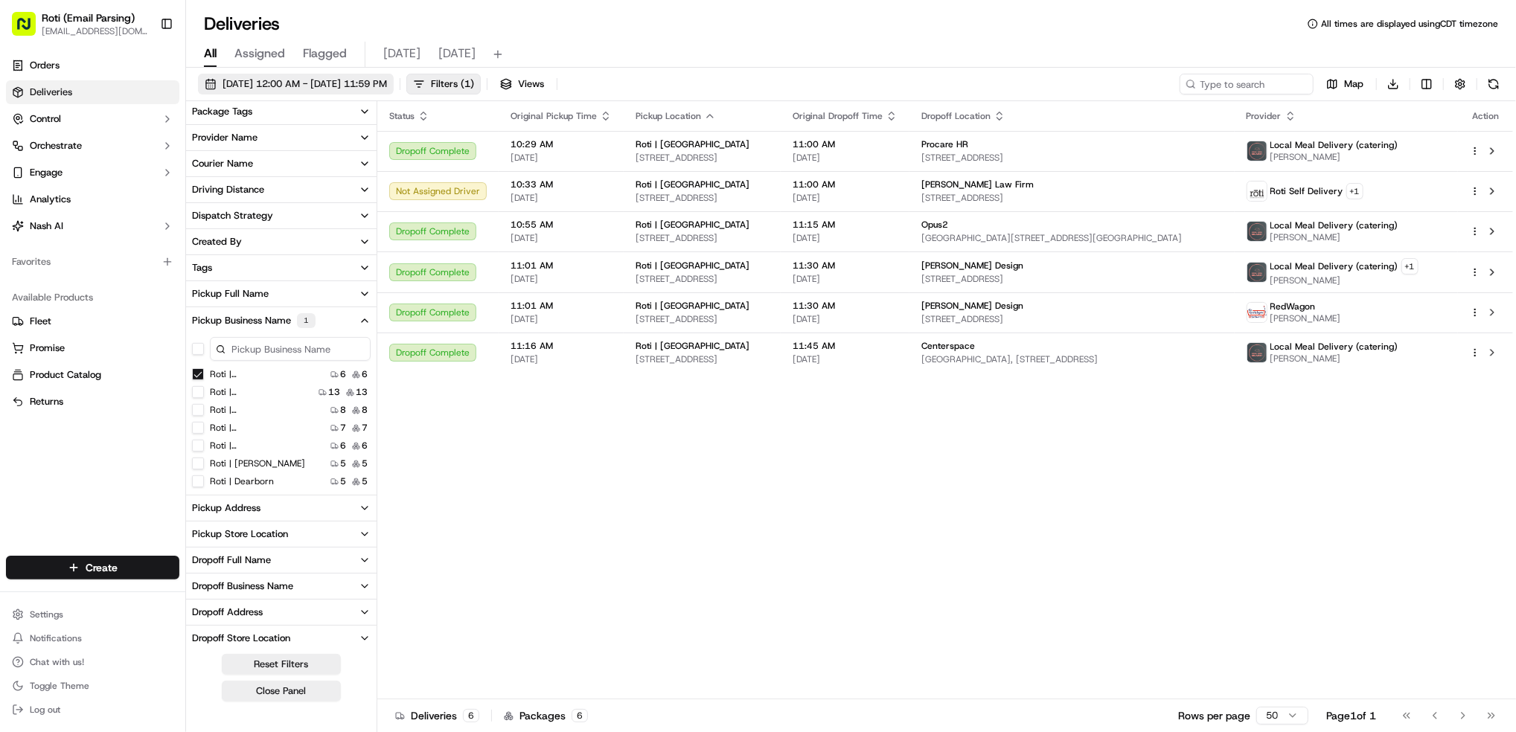
click at [383, 79] on span "[DATE] 12:00 AM - [DATE] 11:59 PM" at bounding box center [305, 83] width 165 height 13
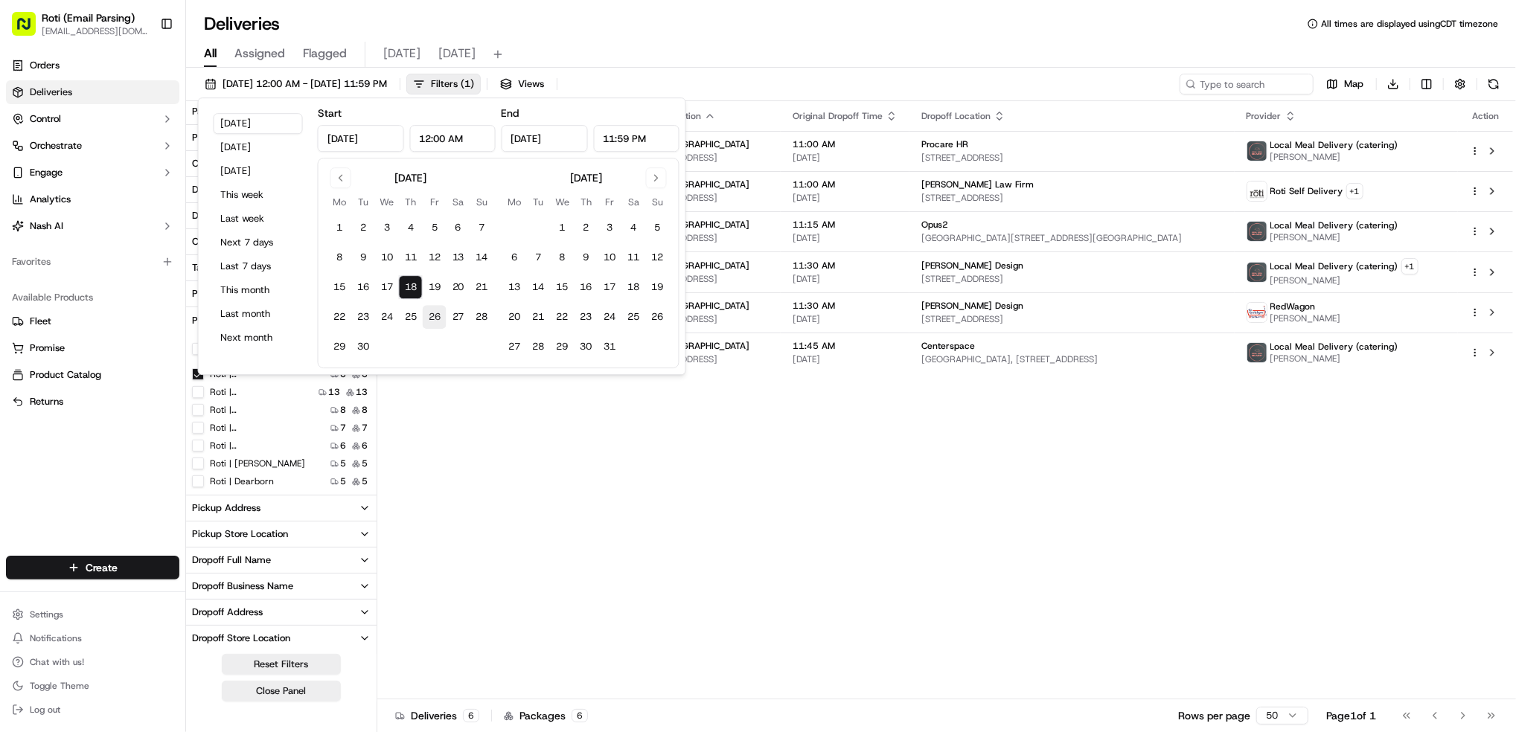
click at [436, 316] on button "26" at bounding box center [435, 317] width 24 height 24
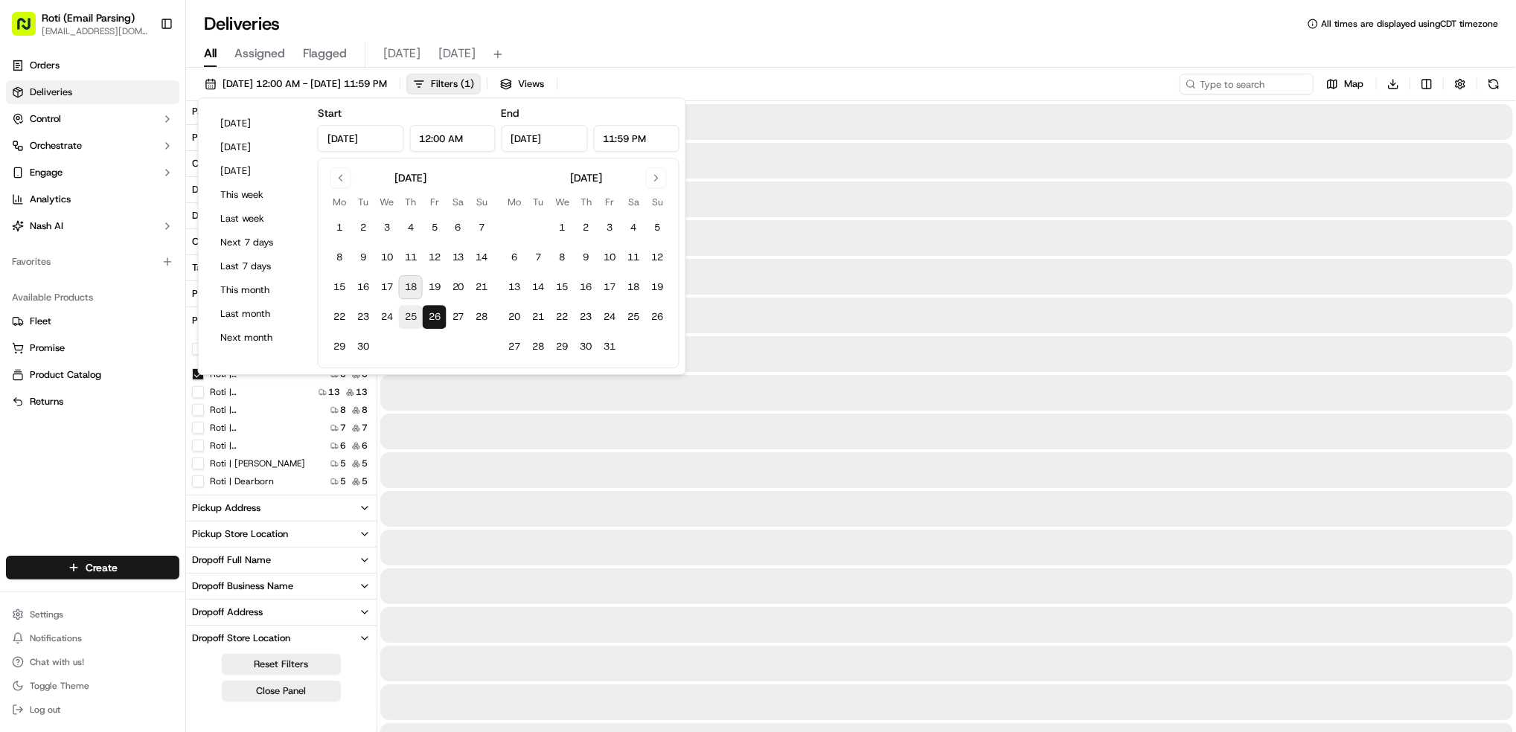
type input "Sep 26, 2025"
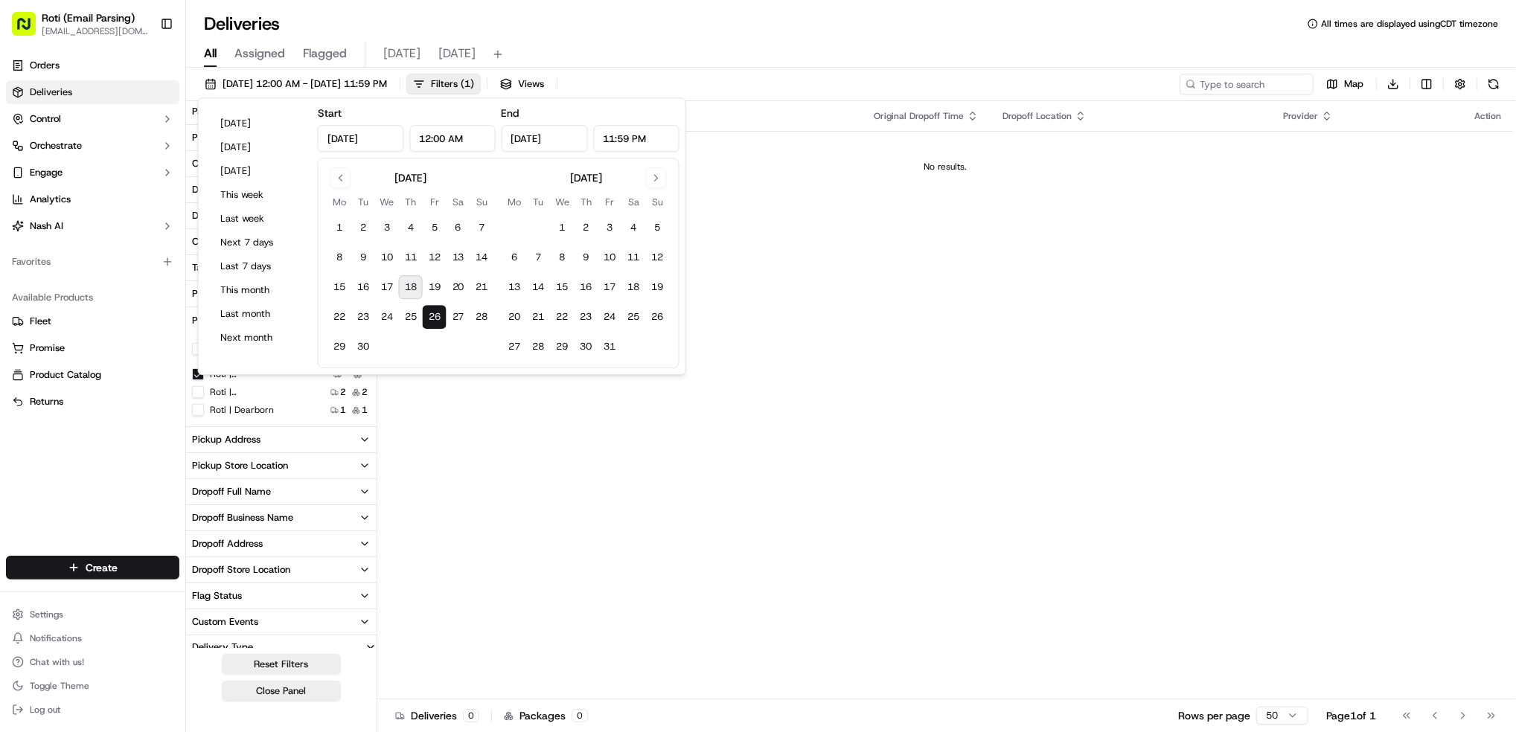
click at [197, 372] on Center "Roti | IDS Center" at bounding box center [198, 374] width 12 height 12
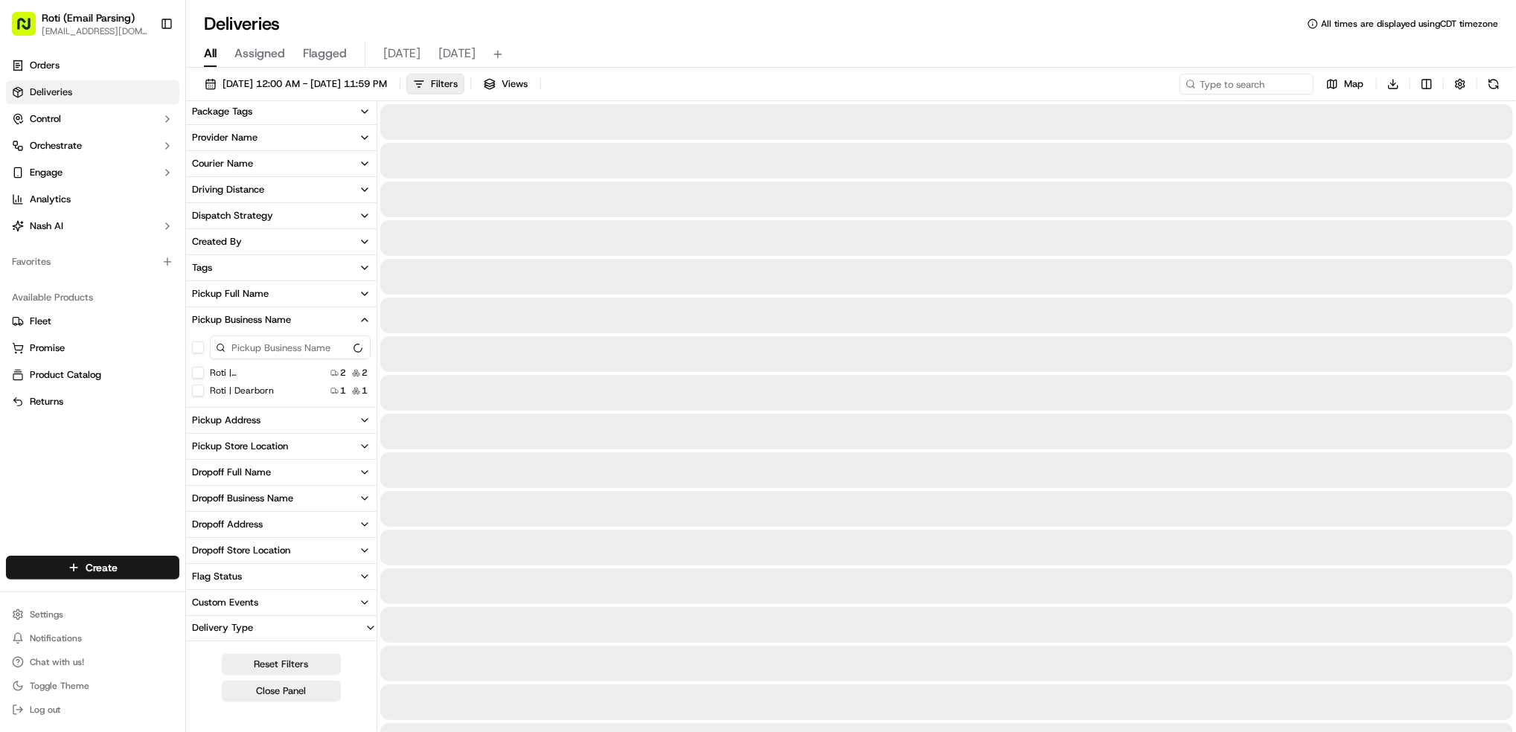
click at [196, 372] on Loop "Roti | West Loop" at bounding box center [198, 373] width 12 height 12
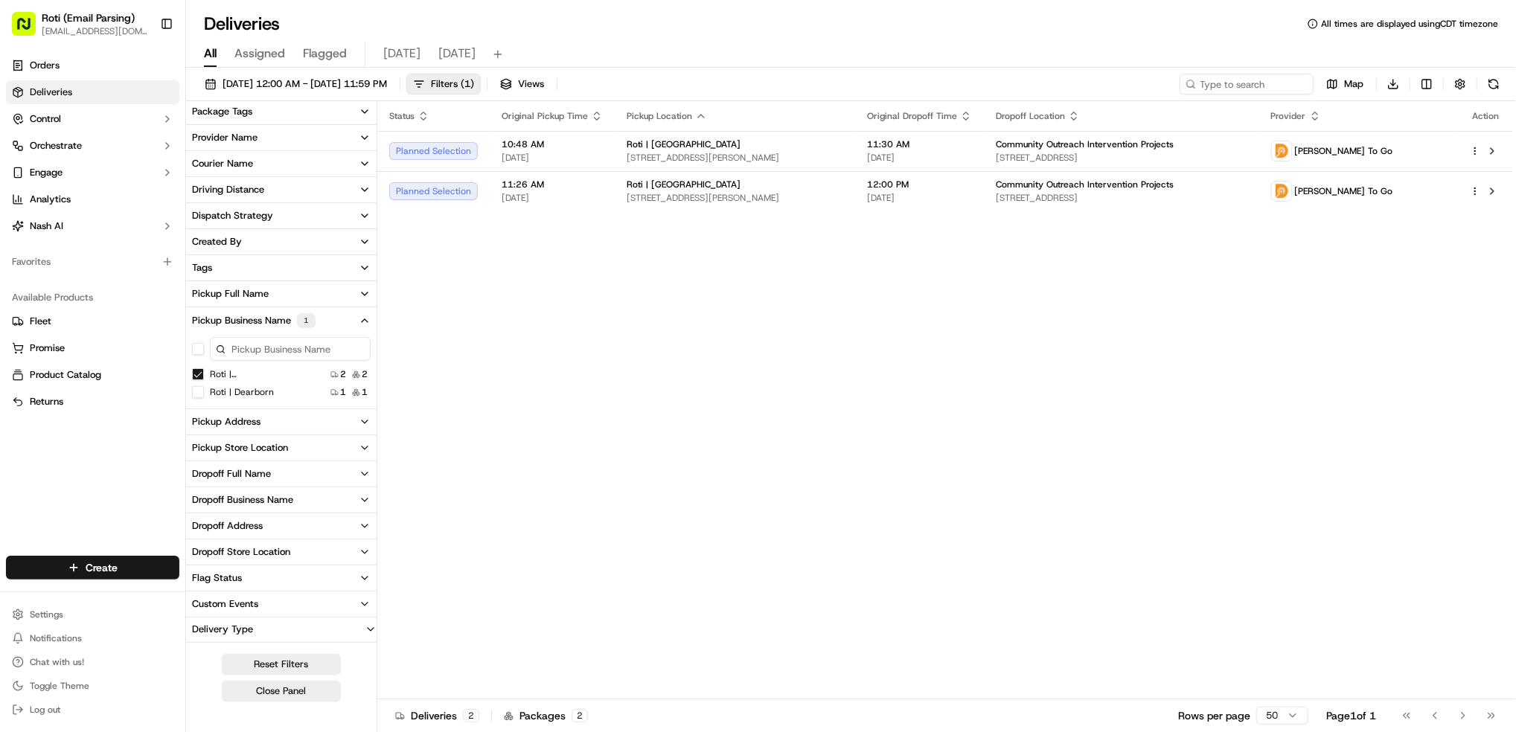
click at [1128, 366] on div "Status Original Pickup Time Pickup Location Original Dropoff Time Dropoff Locat…" at bounding box center [945, 400] width 1136 height 598
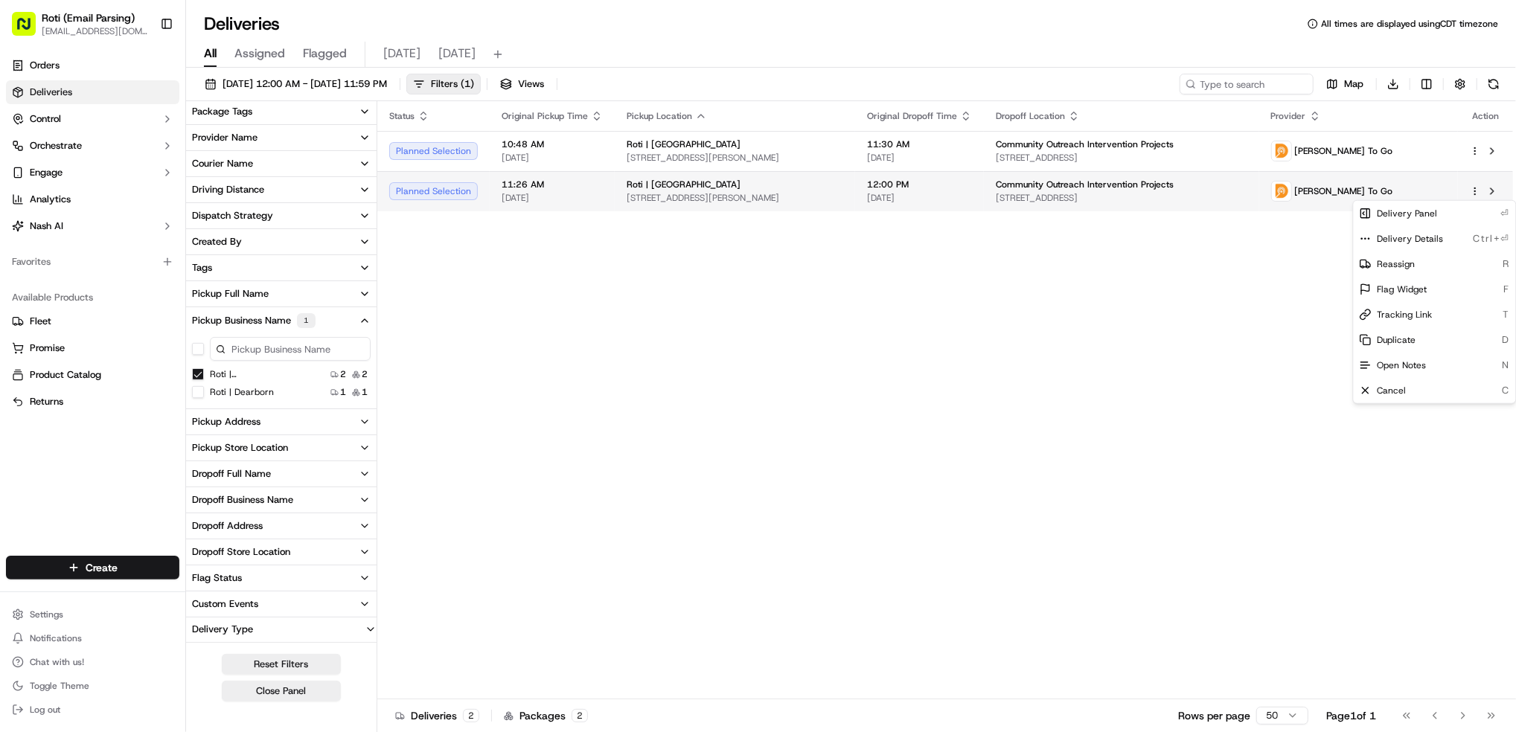
click at [1475, 192] on html "Roti (Email Parsing) jnavarro@roti.com Toggle Sidebar Orders Deliveries Control…" at bounding box center [758, 366] width 1516 height 732
click at [1419, 391] on div "Cancel C" at bounding box center [1435, 390] width 162 height 25
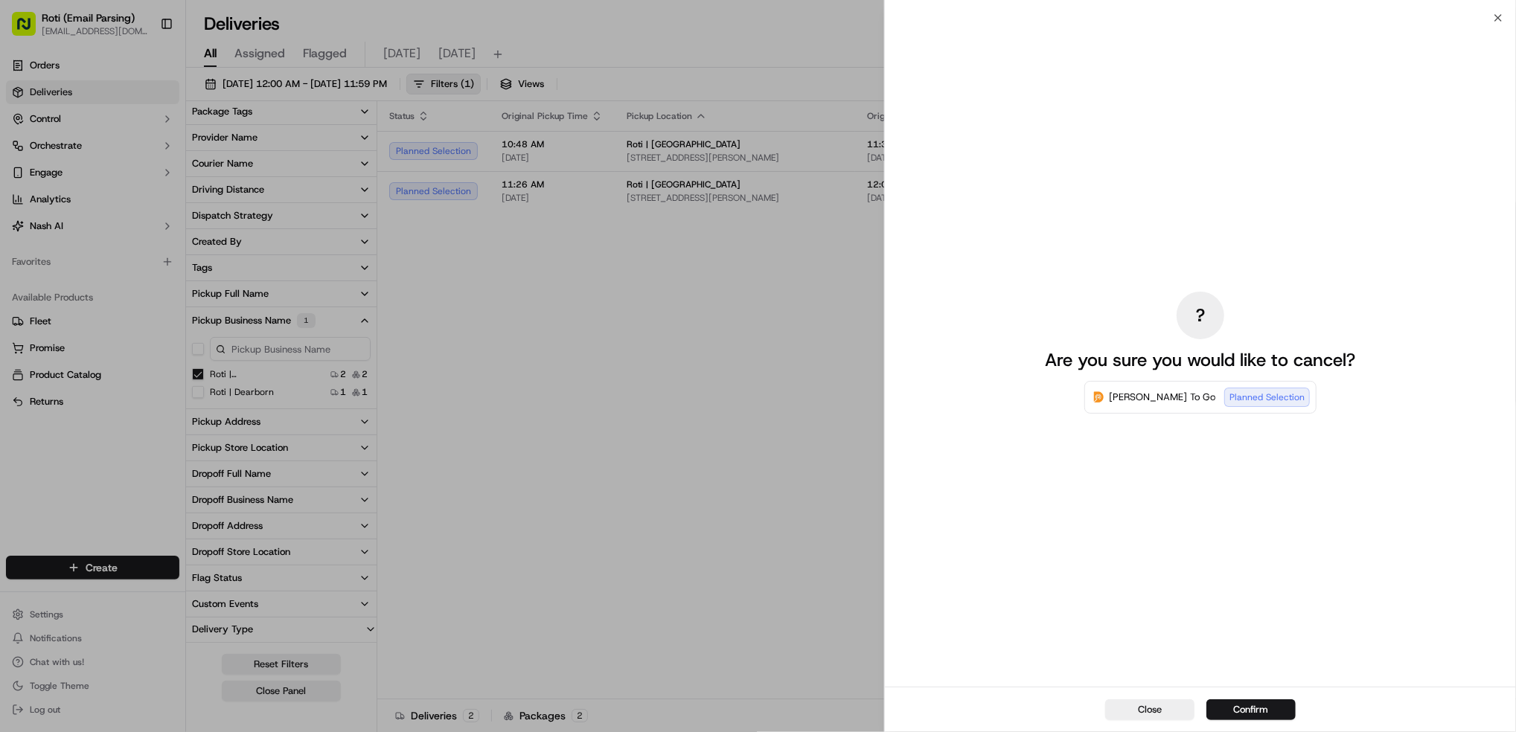
click at [1255, 704] on button "Confirm" at bounding box center [1251, 710] width 89 height 21
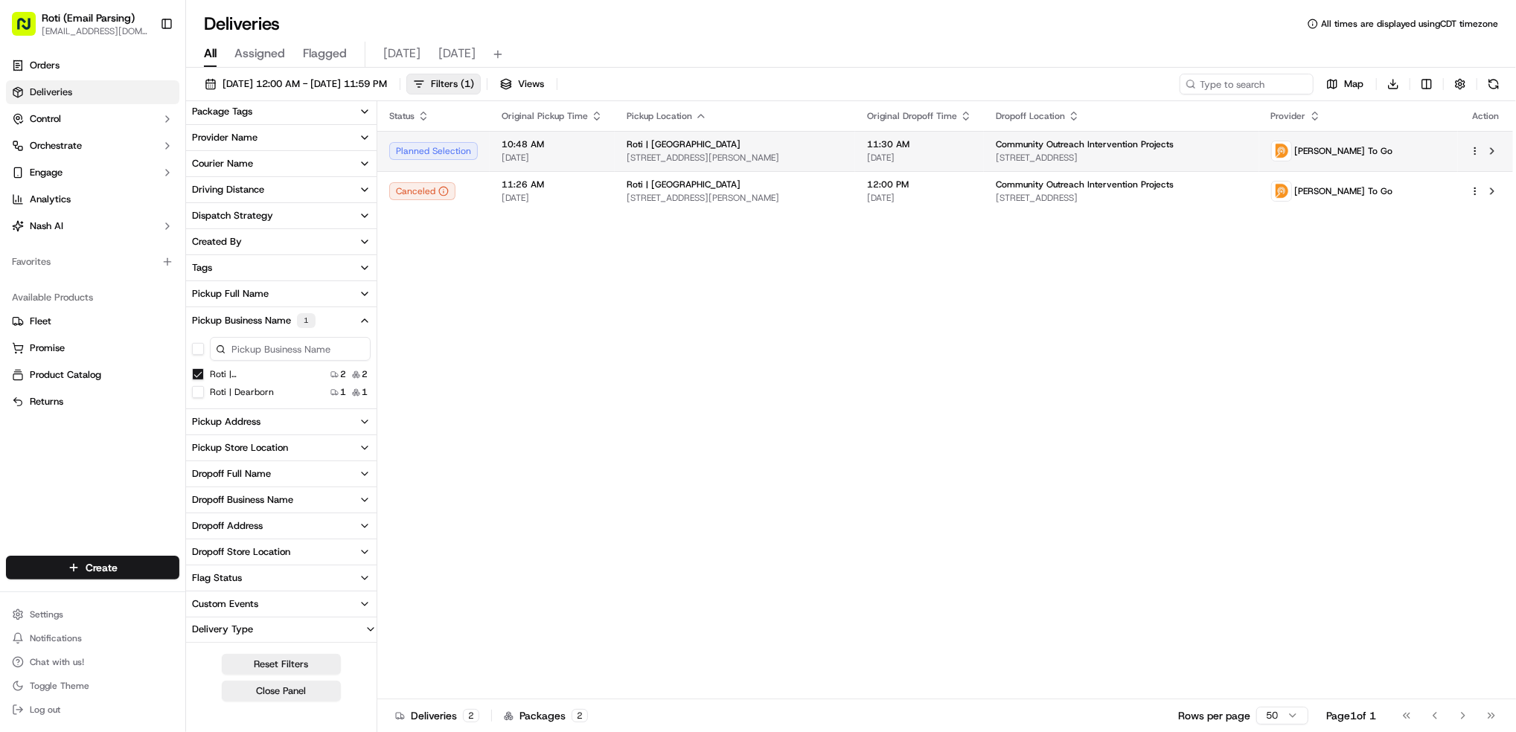
click at [1469, 153] on td at bounding box center [1485, 151] width 55 height 40
click at [1475, 147] on html "Roti (Email Parsing) jnavarro@roti.com Toggle Sidebar Orders Deliveries Control…" at bounding box center [758, 366] width 1516 height 732
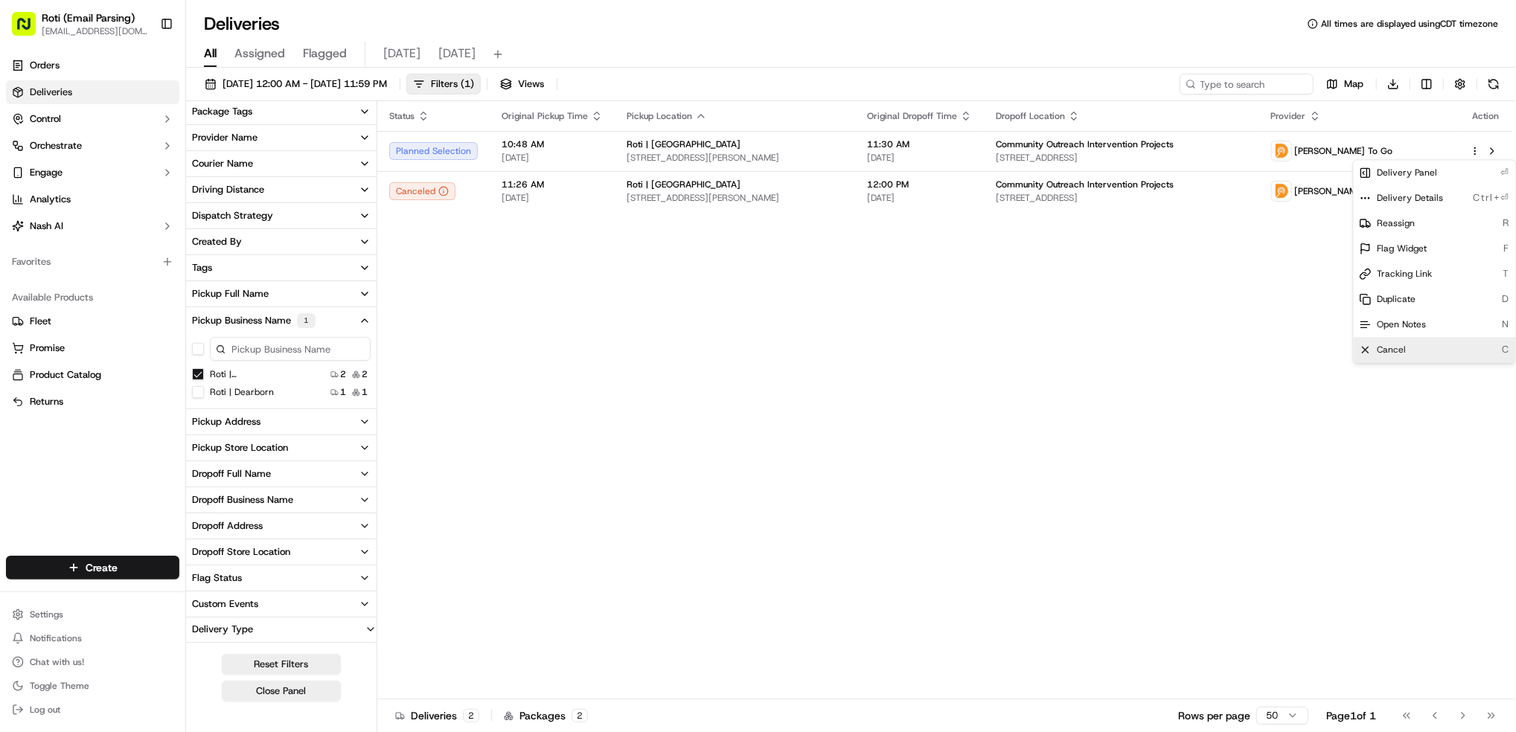
click at [1386, 343] on div "Cancel C" at bounding box center [1435, 349] width 162 height 25
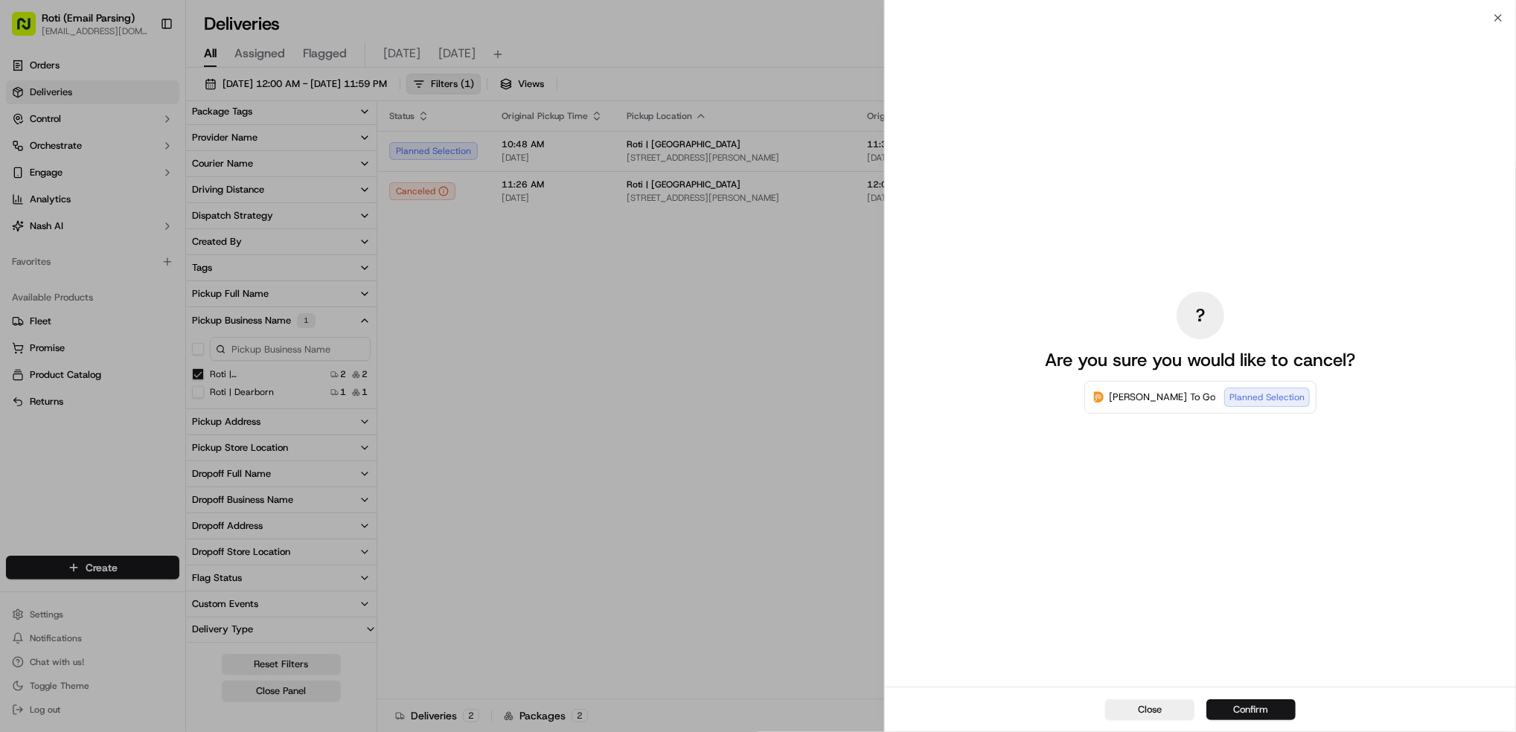
click at [1236, 706] on button "Confirm" at bounding box center [1251, 710] width 89 height 21
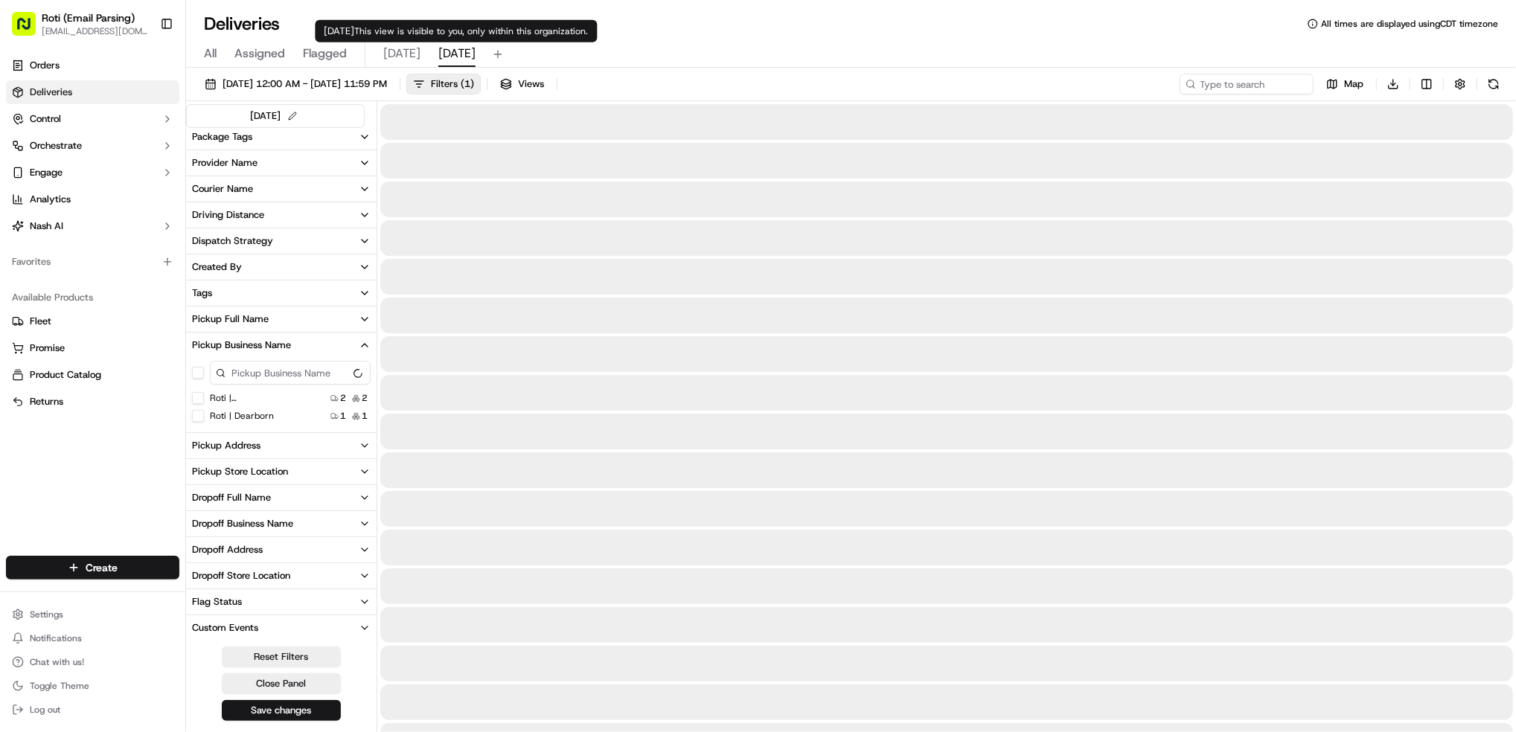
click at [447, 57] on span "tomorrow" at bounding box center [456, 54] width 37 height 18
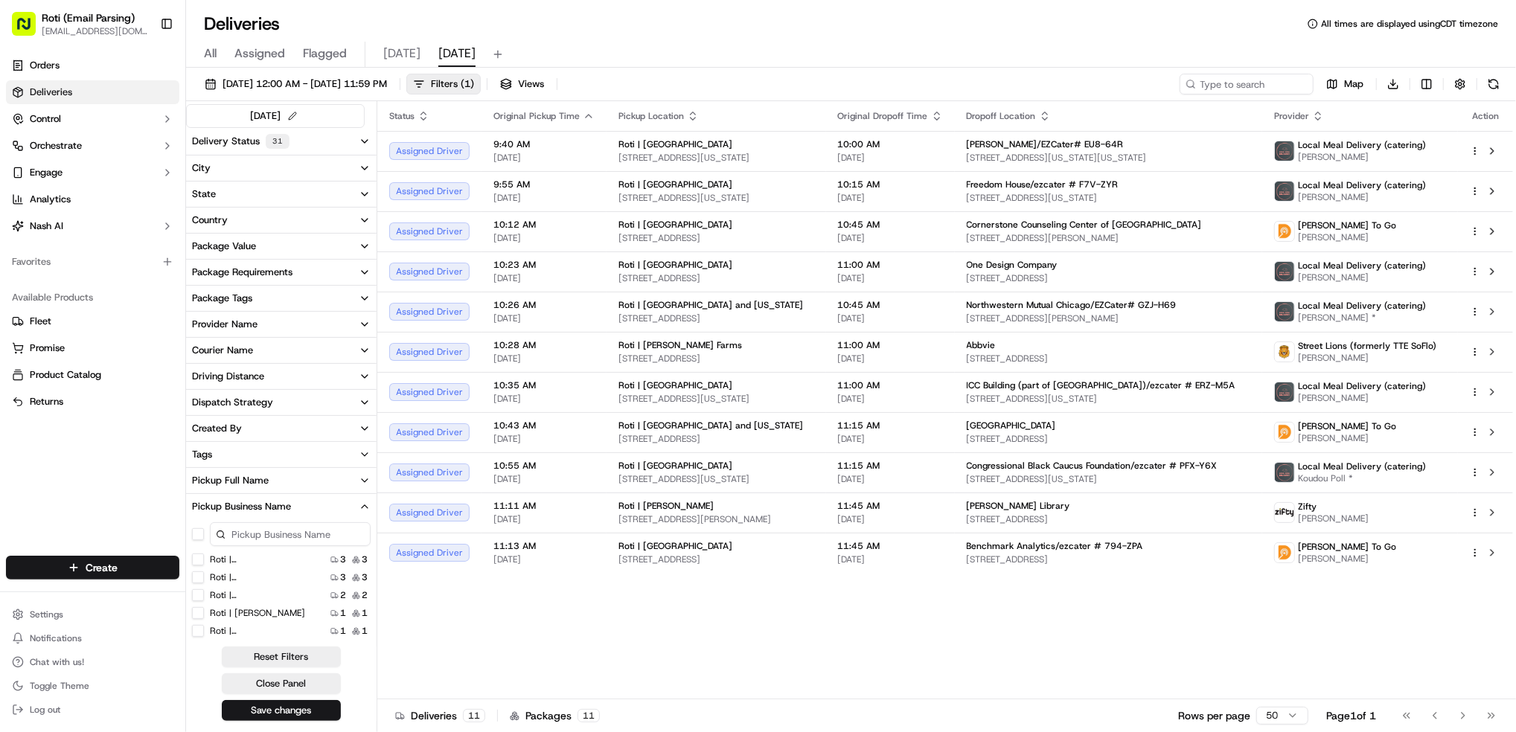
click at [228, 141] on div "Delivery Status 31" at bounding box center [241, 141] width 98 height 15
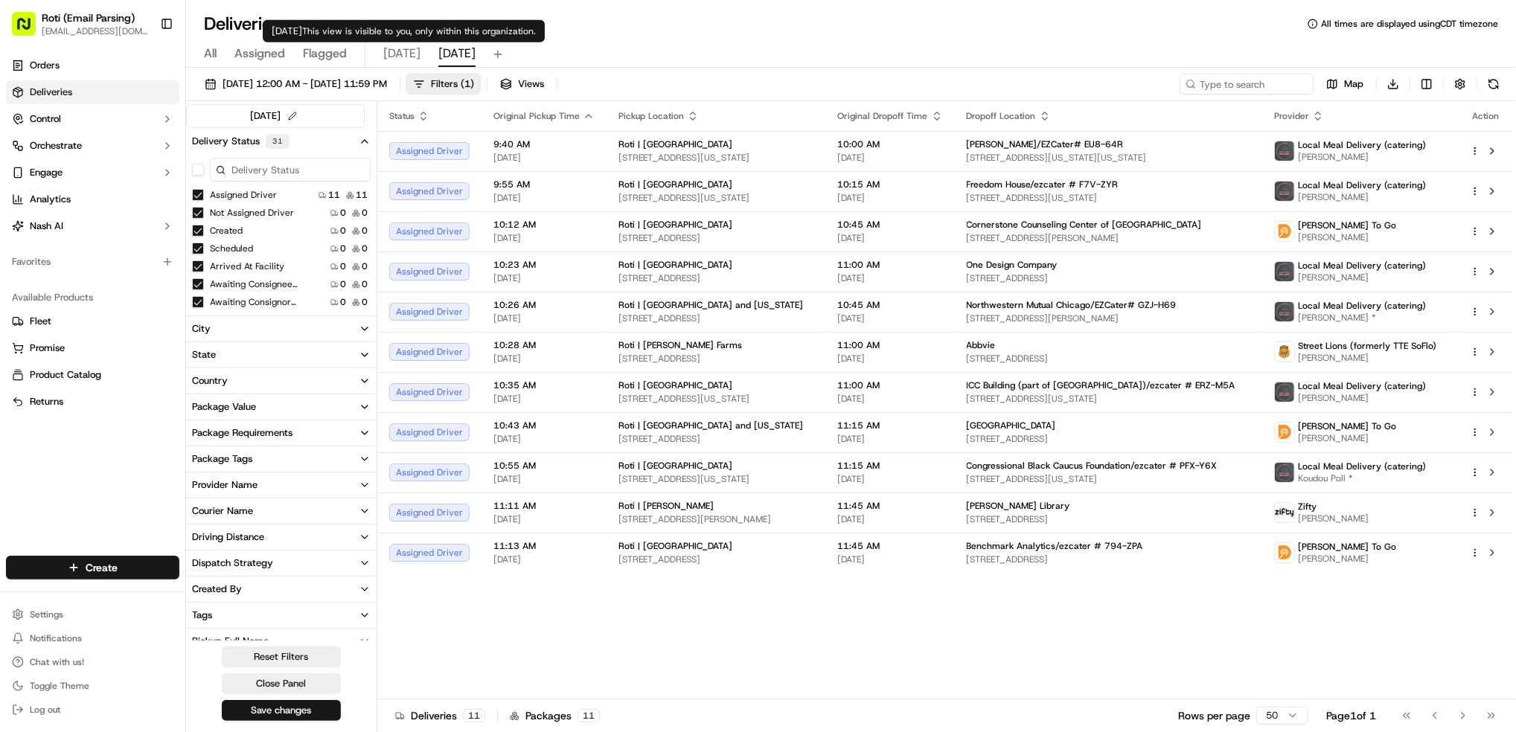
click at [395, 57] on span "today" at bounding box center [401, 54] width 37 height 18
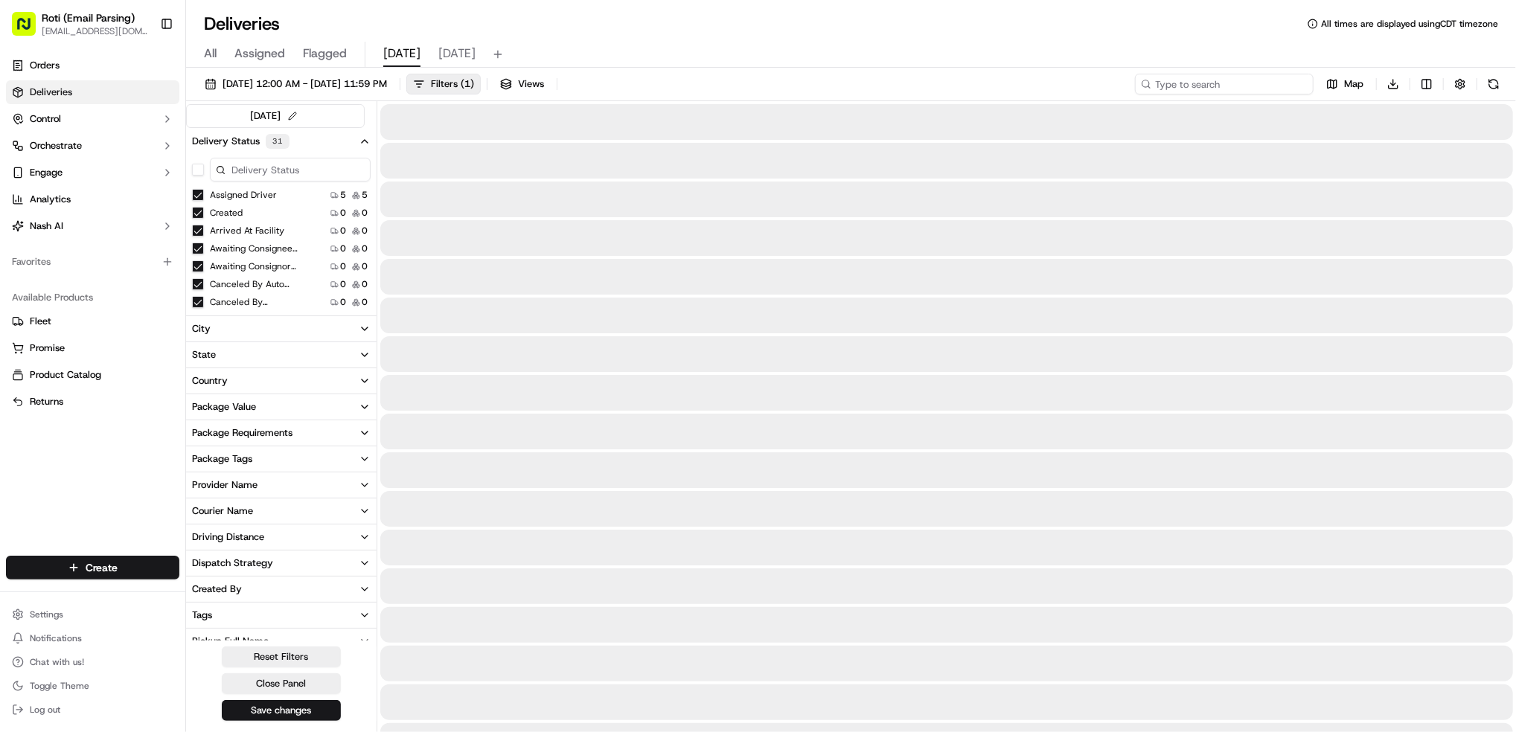
click at [1247, 77] on input at bounding box center [1224, 84] width 179 height 21
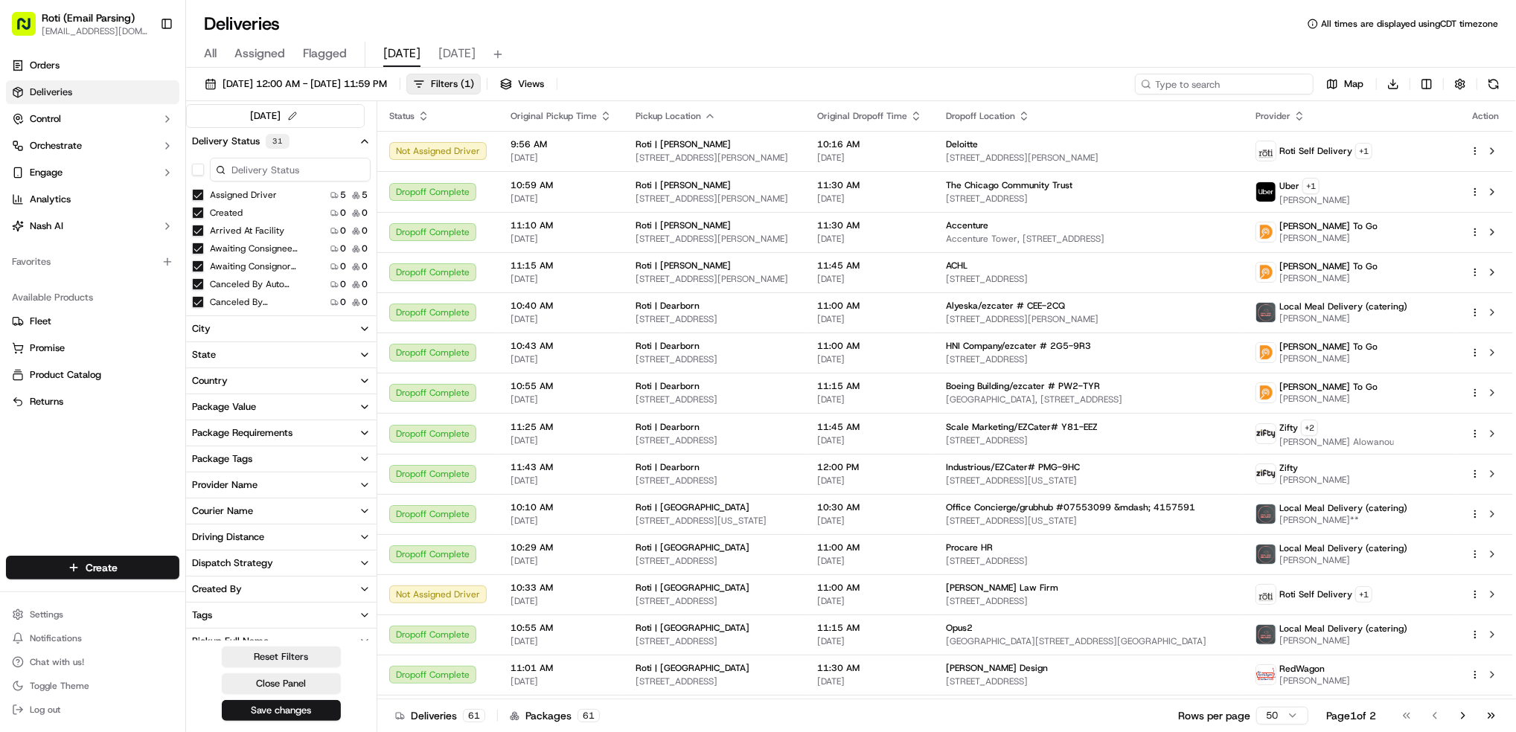
paste input "# Q2U-GKV."
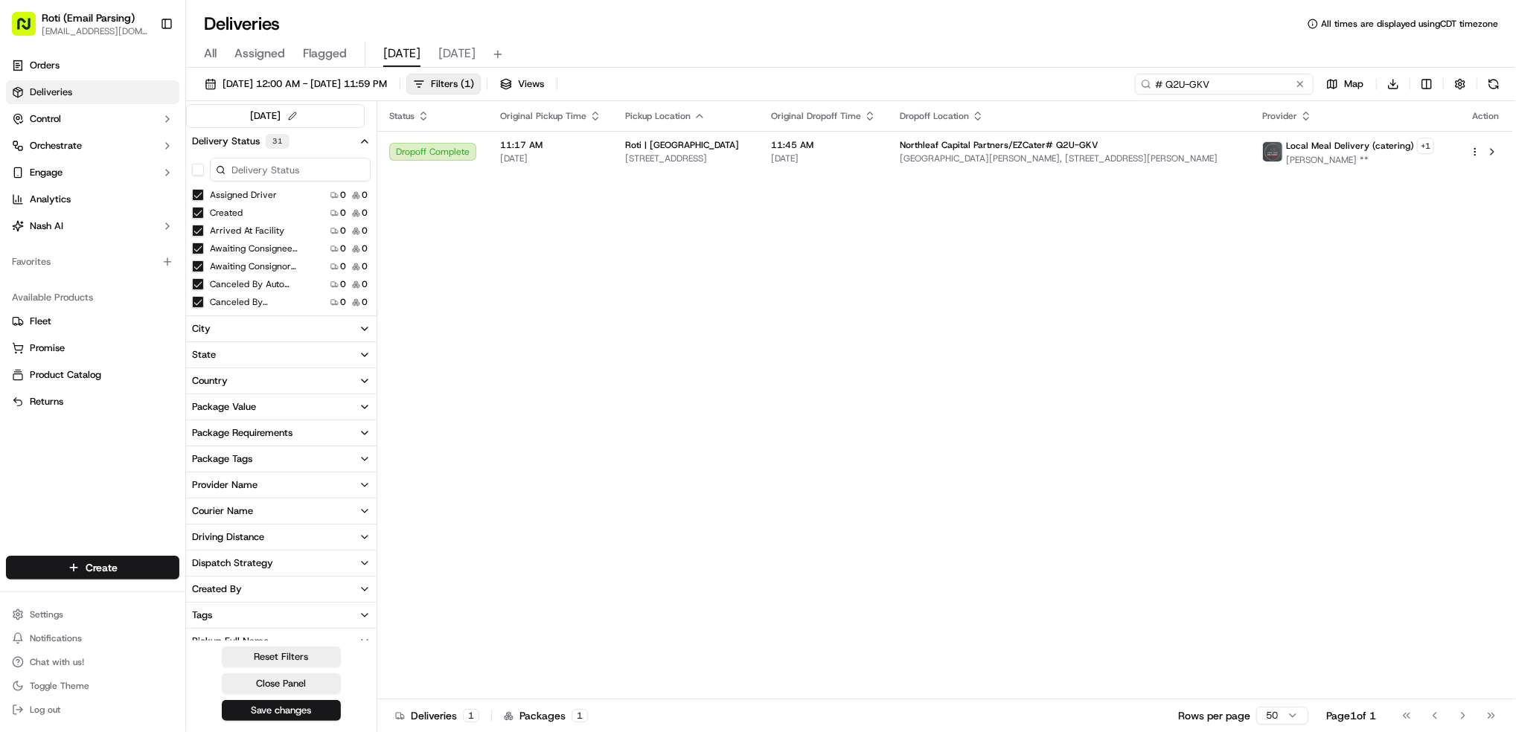
type input "# Q2U-GKV"
click at [1494, 146] on button at bounding box center [1493, 152] width 18 height 18
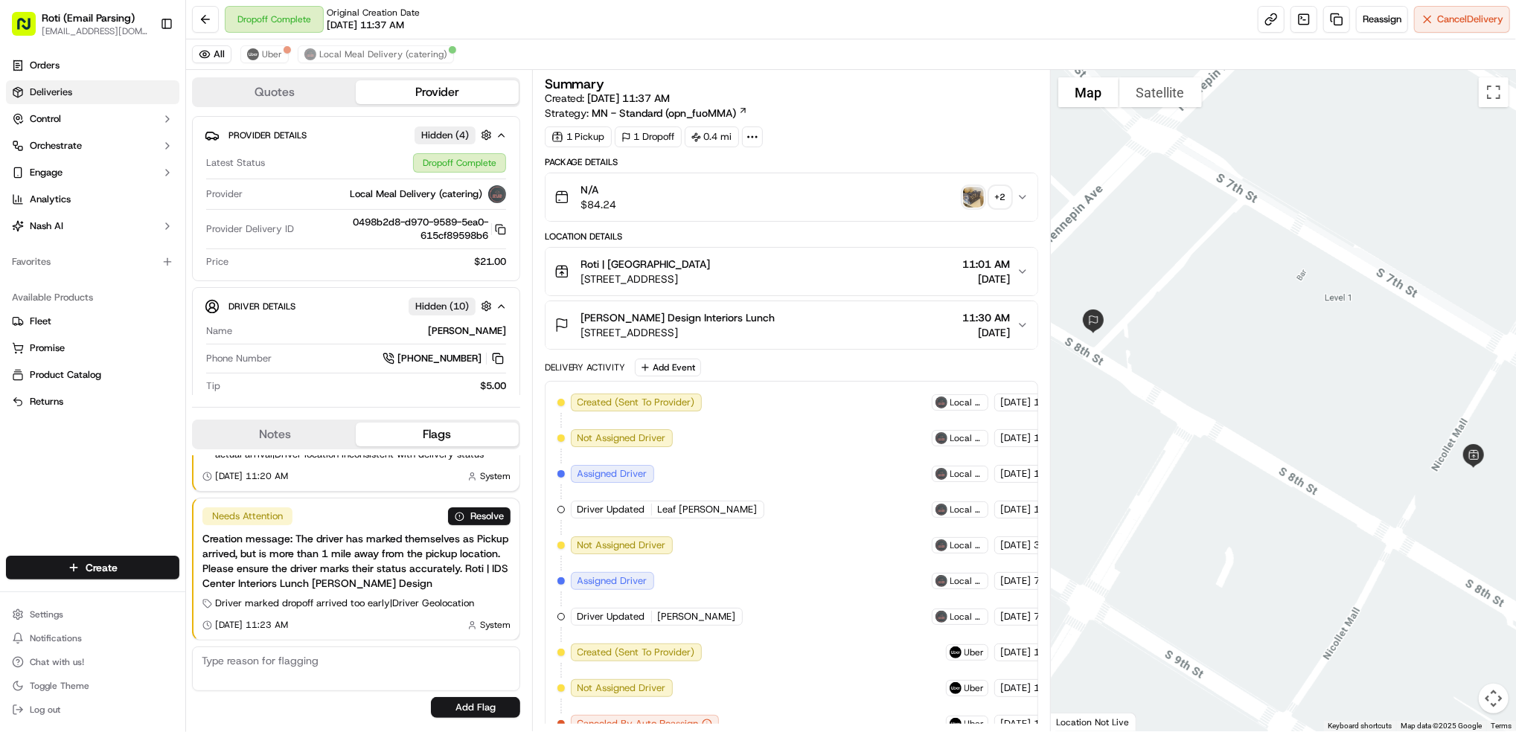
drag, startPoint x: 103, startPoint y: 94, endPoint x: 132, endPoint y: 99, distance: 29.5
click at [103, 93] on link "Deliveries" at bounding box center [92, 92] width 173 height 24
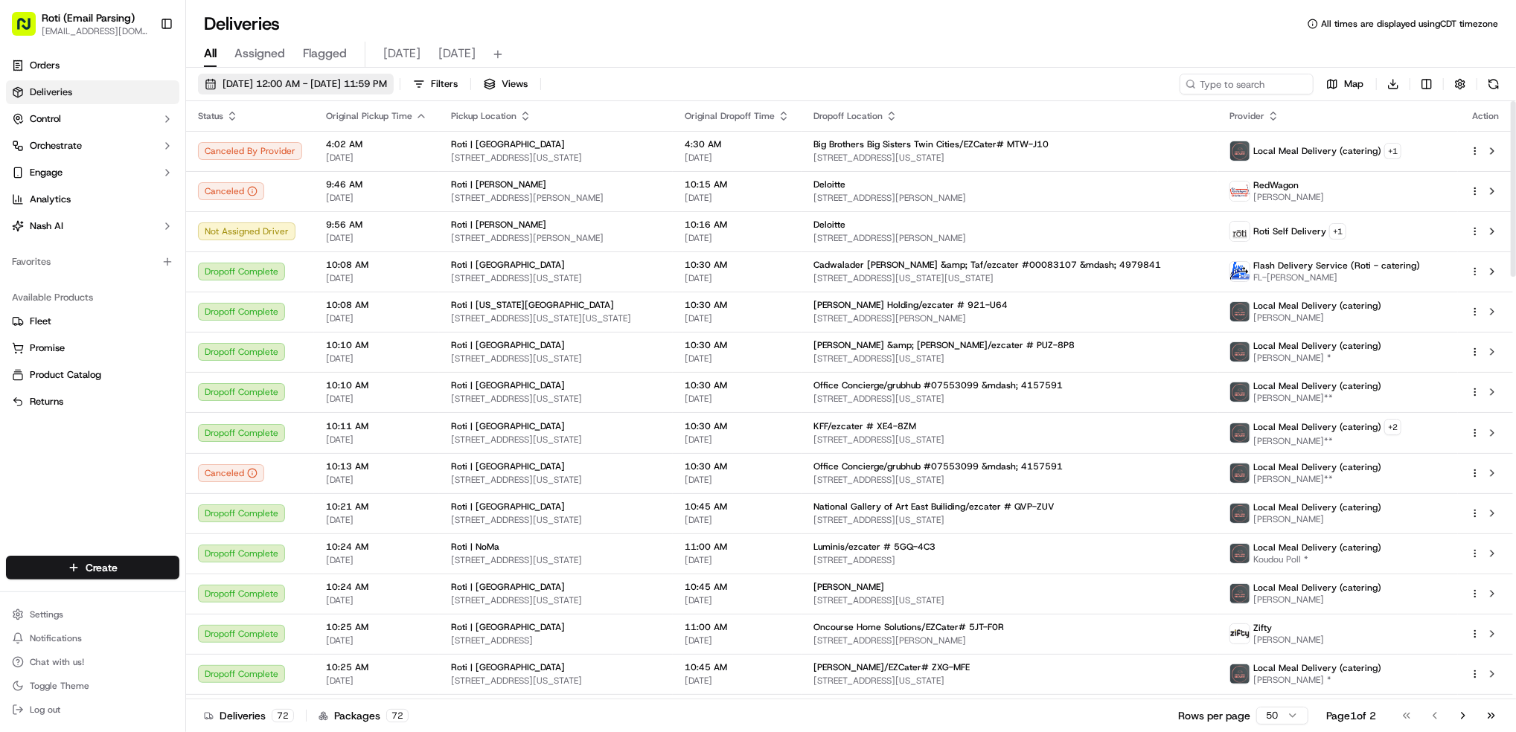
click at [375, 80] on span "09/18/2025 12:00 AM - 09/18/2025 11:59 PM" at bounding box center [305, 83] width 165 height 13
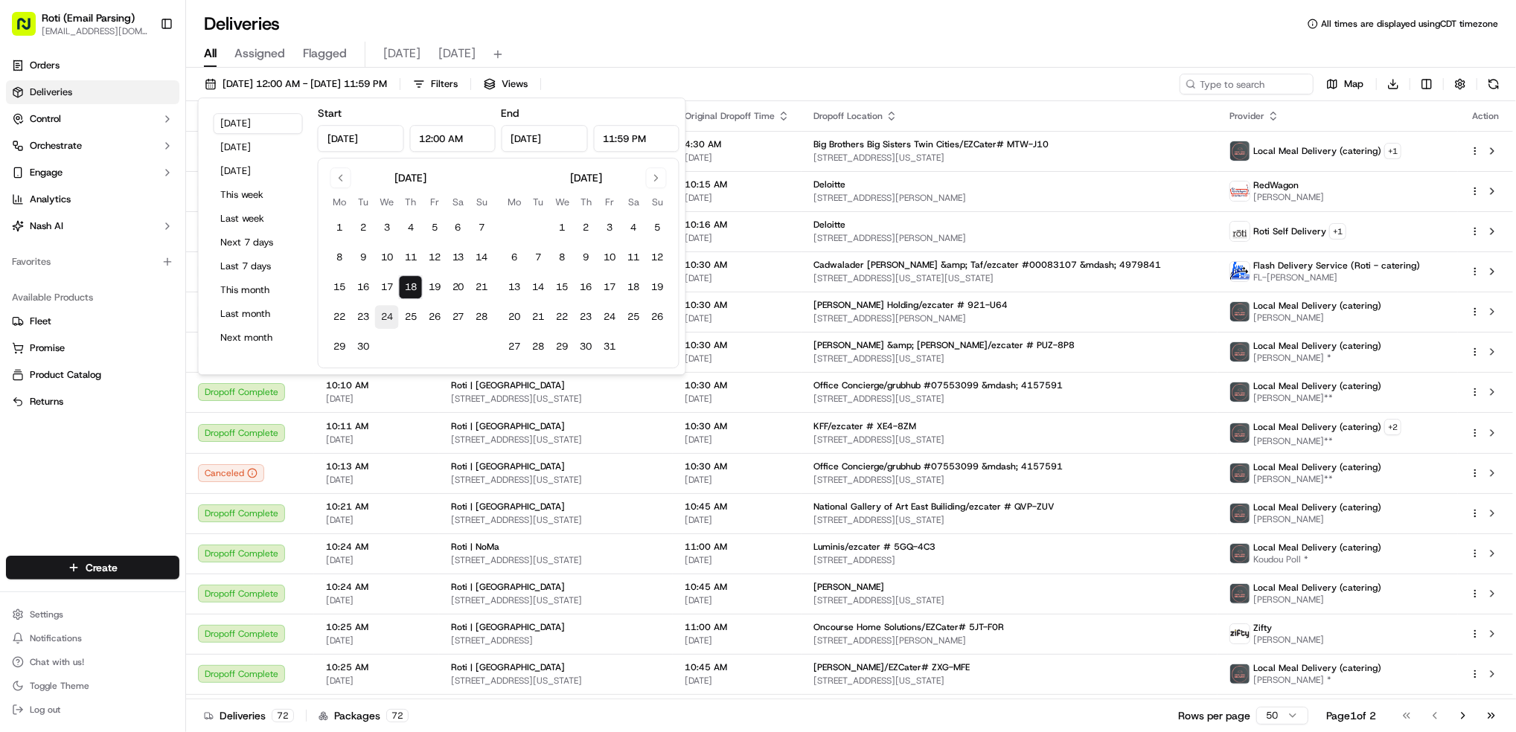
click at [384, 317] on button "24" at bounding box center [387, 317] width 24 height 24
type input "Sep 24, 2025"
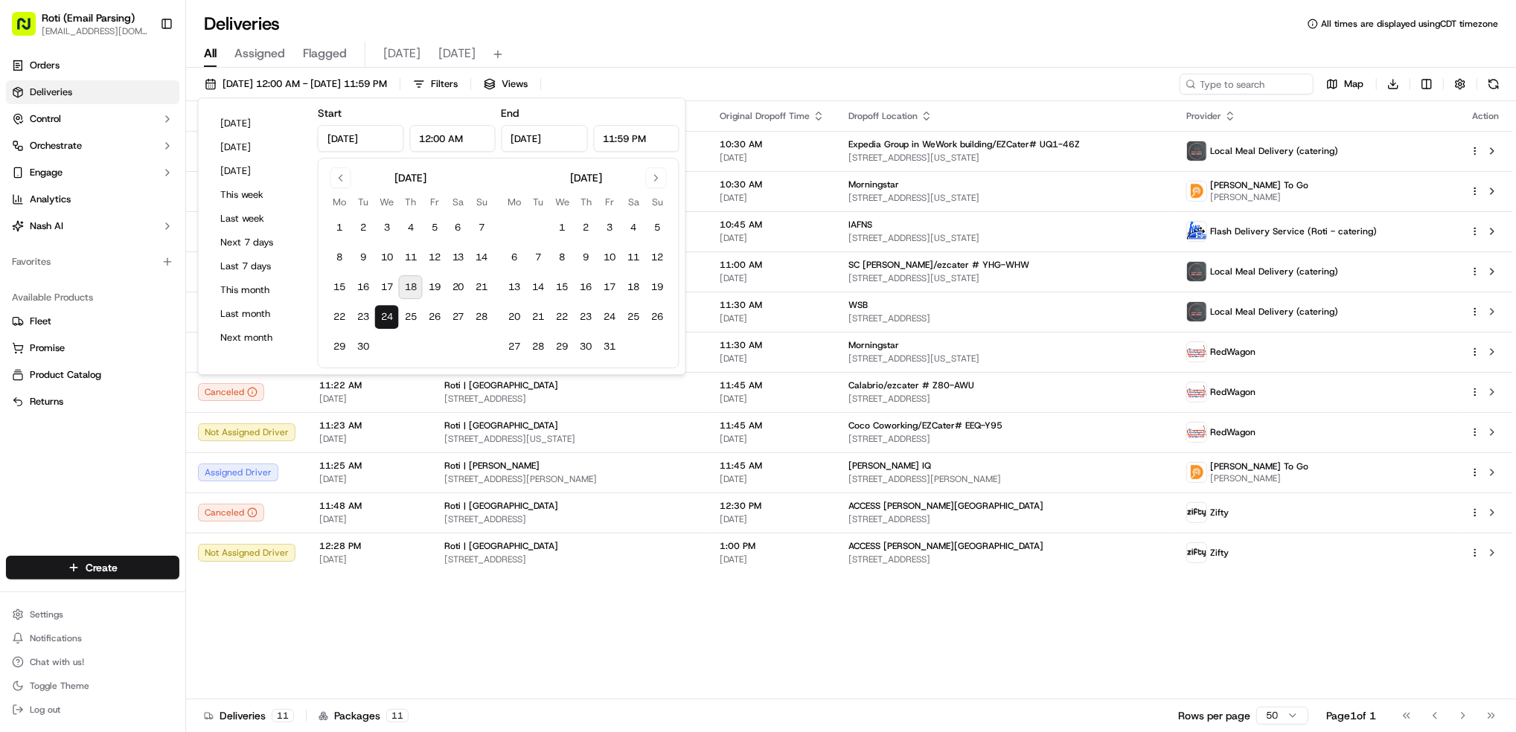
click at [788, 608] on div "Status Original Pickup Time Pickup Location Original Dropoff Time Dropoff Locat…" at bounding box center [849, 400] width 1327 height 598
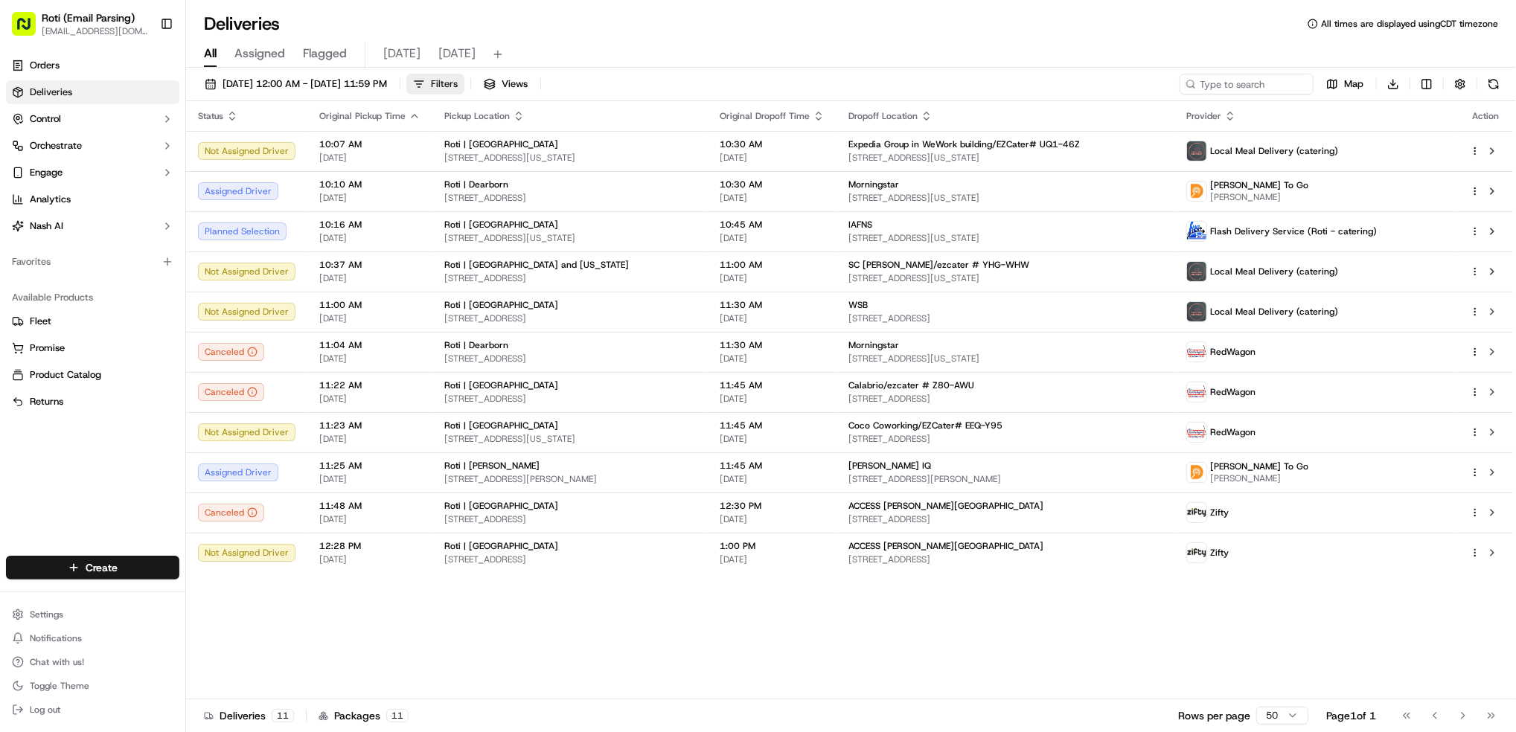
click at [464, 83] on button "Filters" at bounding box center [435, 84] width 58 height 21
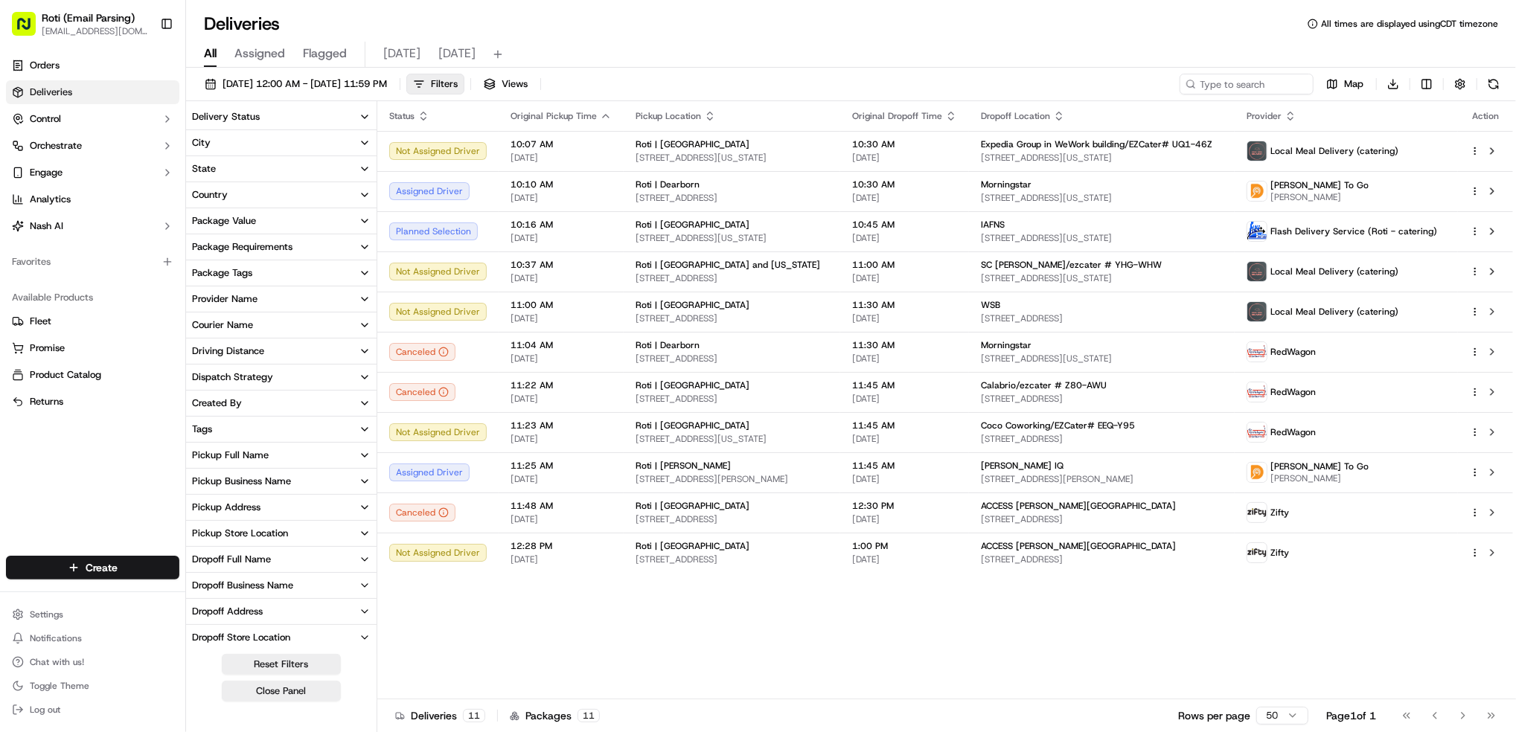
click at [281, 479] on div "Pickup Business Name" at bounding box center [241, 481] width 99 height 13
click at [258, 534] on label "Roti | Hyde Park" at bounding box center [257, 535] width 95 height 12
click at [204, 534] on Park "Roti | Hyde Park" at bounding box center [198, 535] width 12 height 12
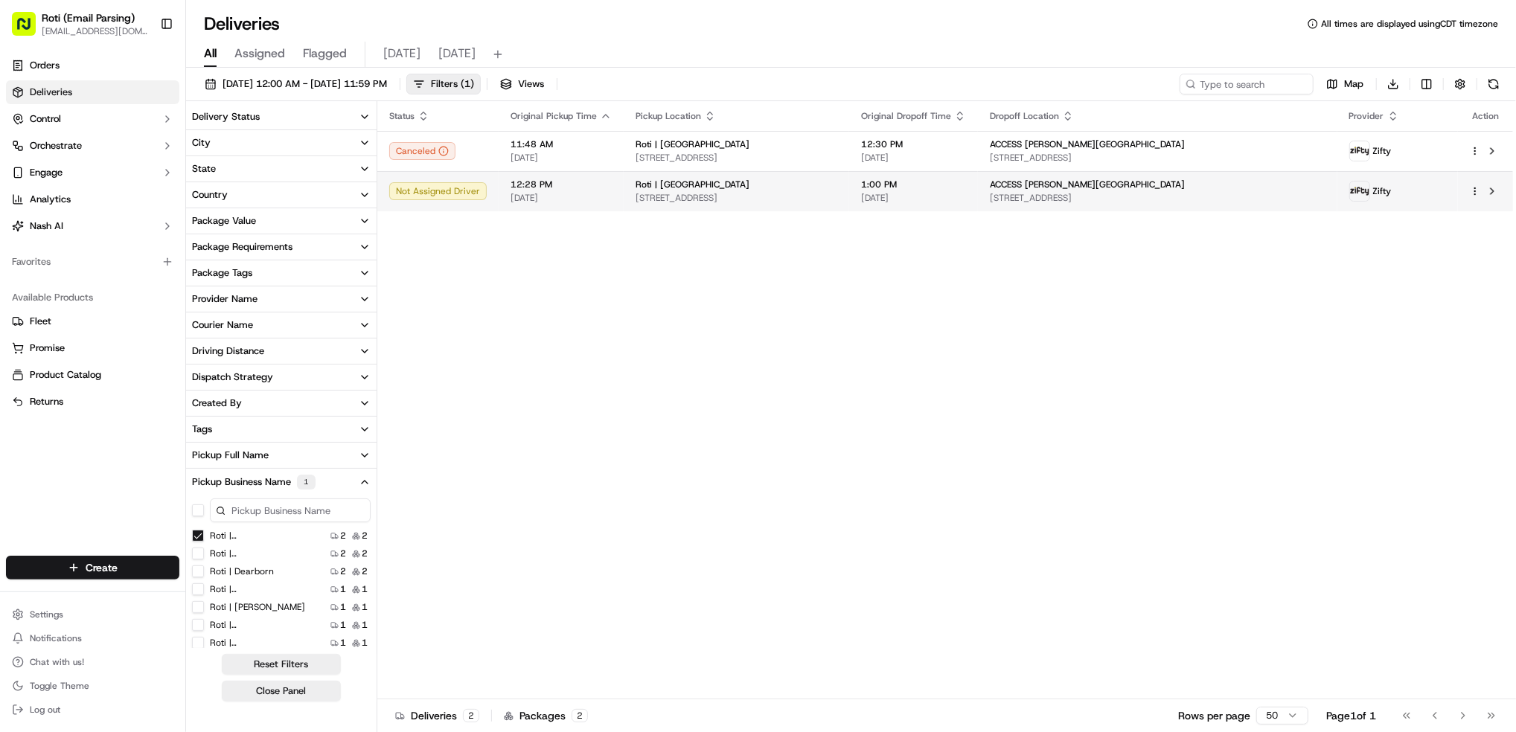
click at [1481, 189] on div at bounding box center [1485, 191] width 31 height 18
click at [1475, 188] on html "Roti (Email Parsing) jnavarro@roti.com Toggle Sidebar Orders Deliveries Control…" at bounding box center [758, 366] width 1516 height 732
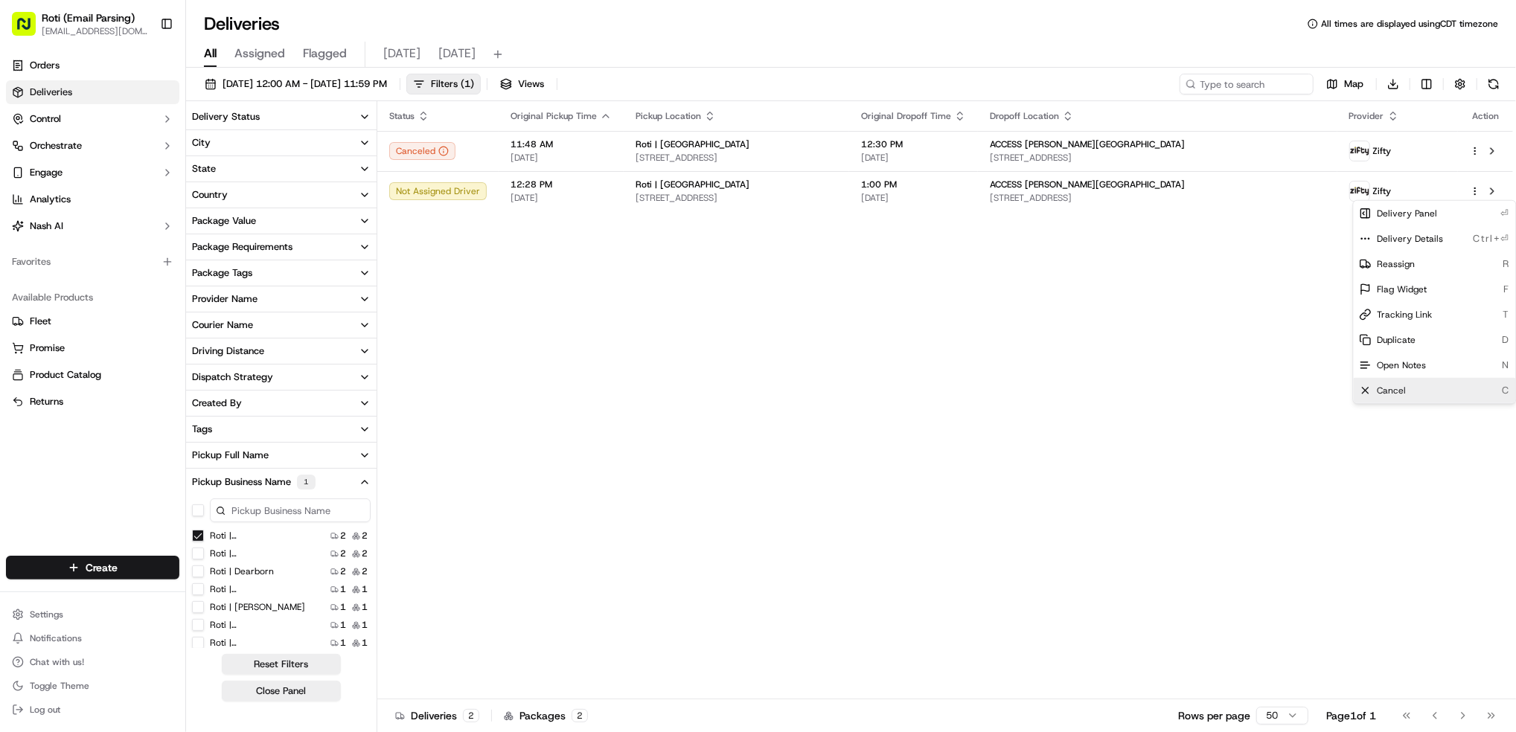
click at [1399, 394] on span "Cancel" at bounding box center [1392, 391] width 29 height 12
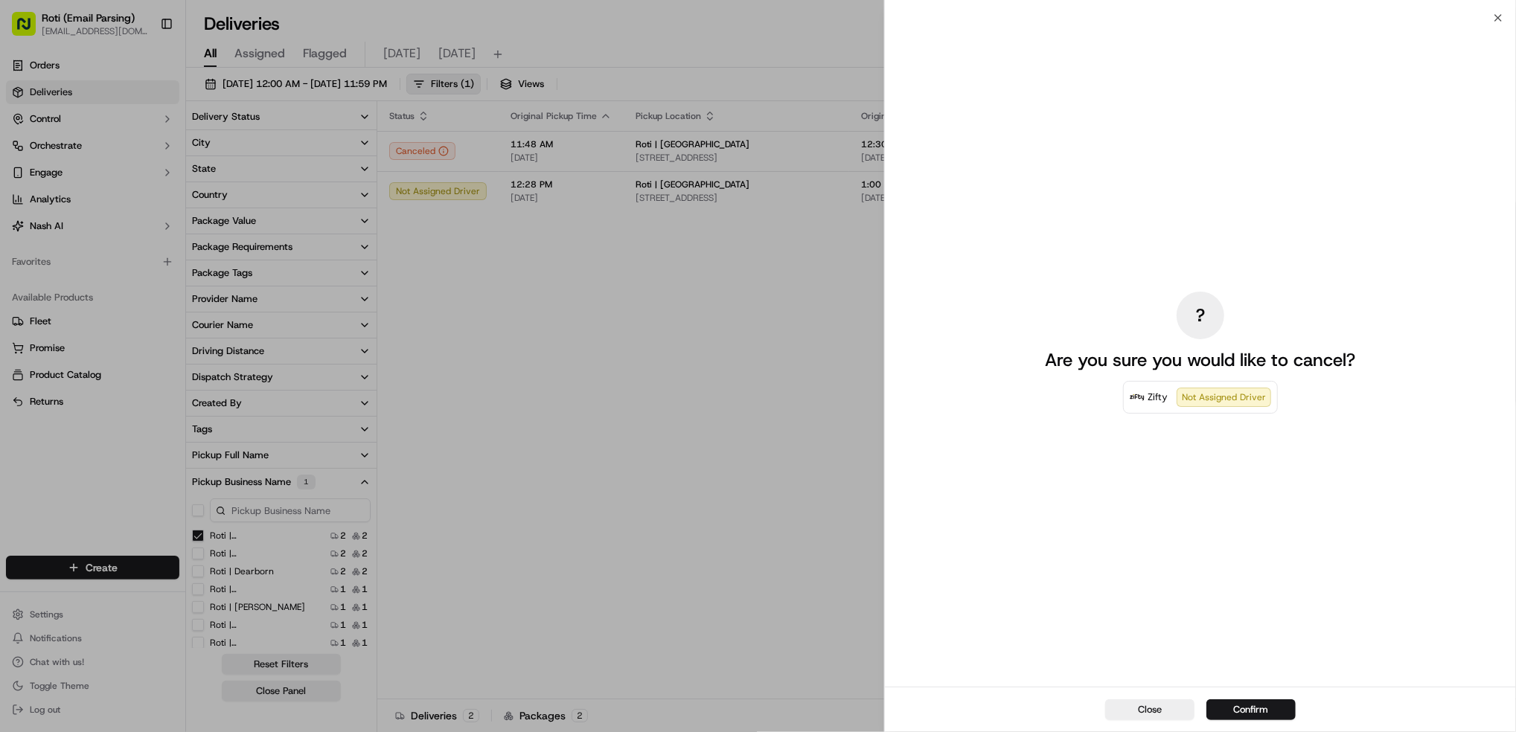
drag, startPoint x: 1240, startPoint y: 710, endPoint x: 1246, endPoint y: 702, distance: 10.1
click at [1240, 709] on button "Confirm" at bounding box center [1251, 710] width 89 height 21
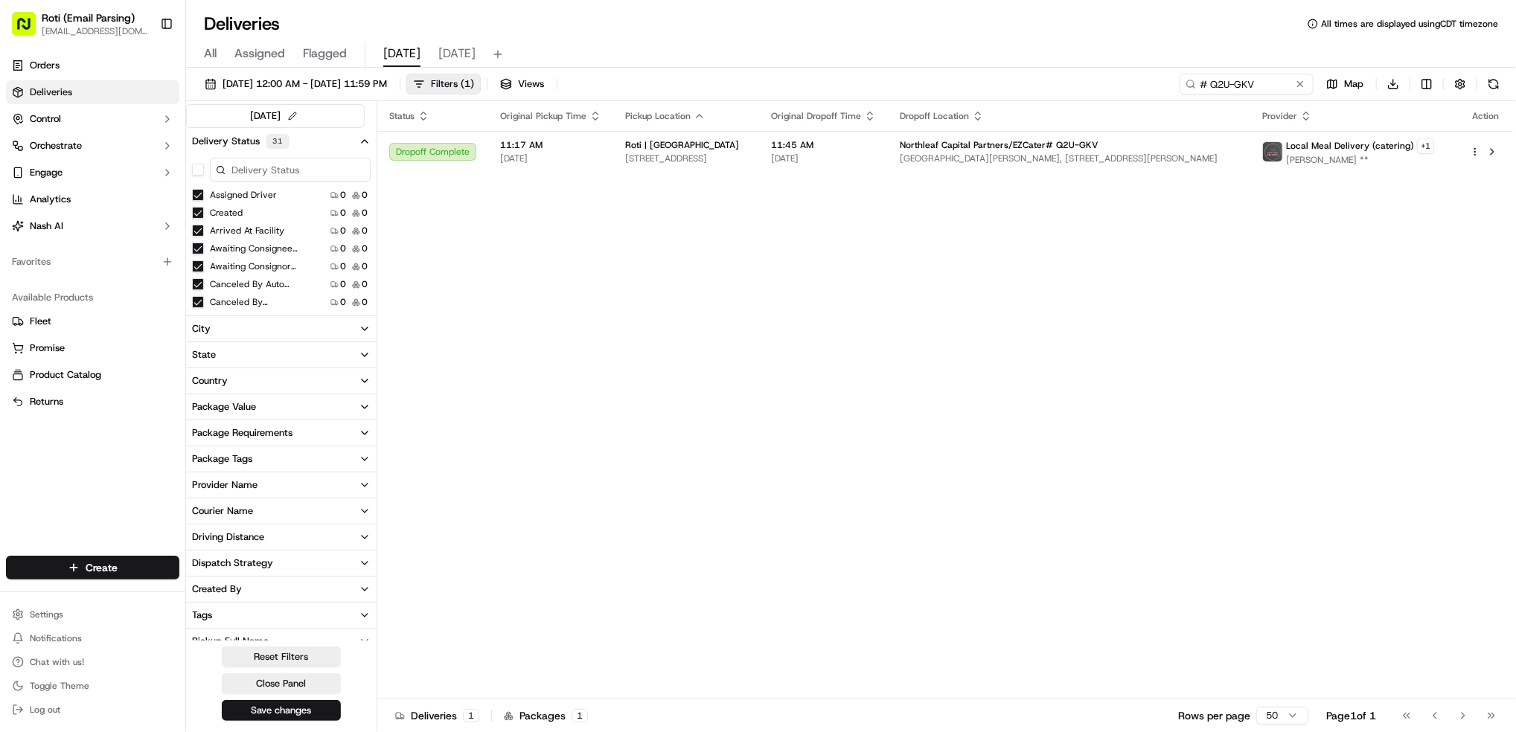
click at [1301, 86] on button at bounding box center [1300, 84] width 15 height 15
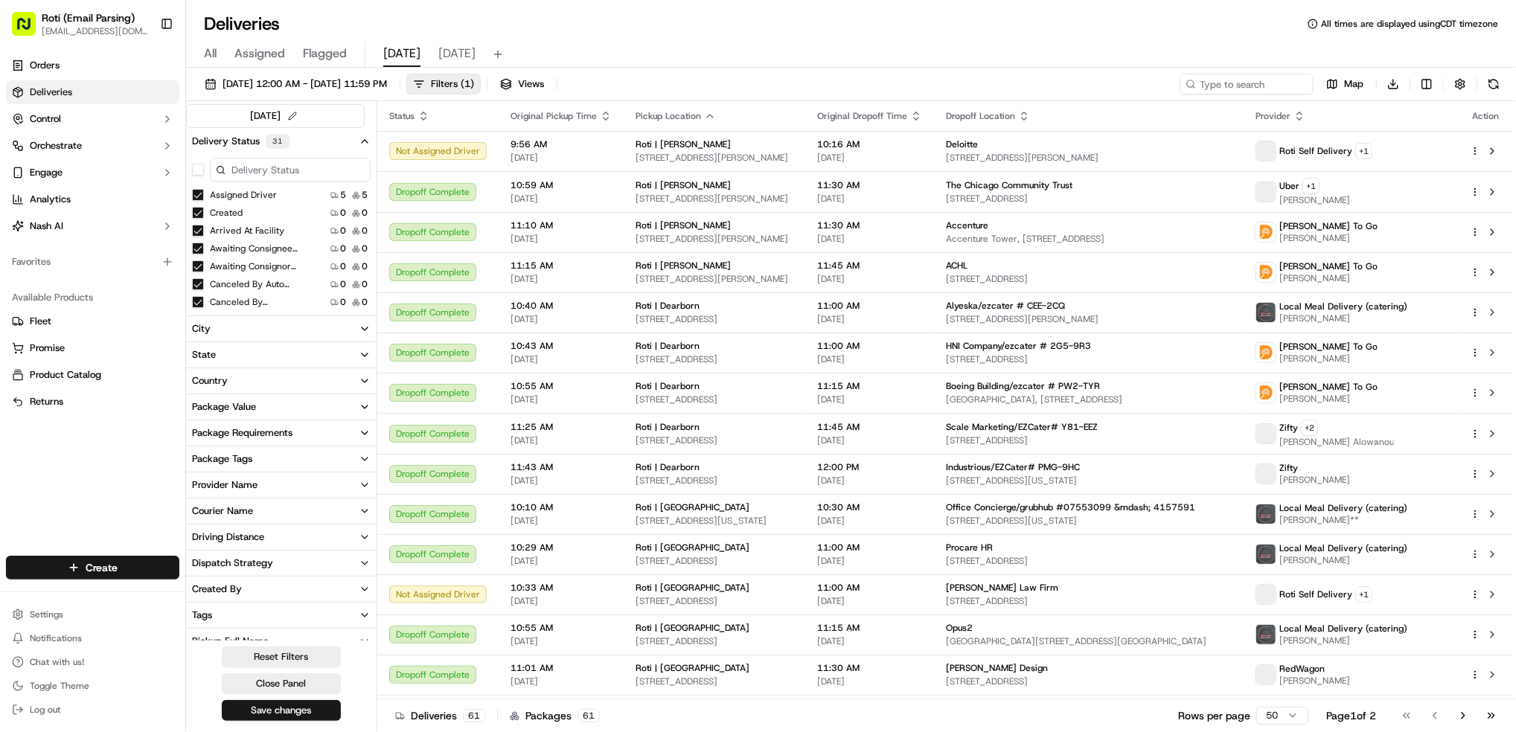
scroll to position [298, 0]
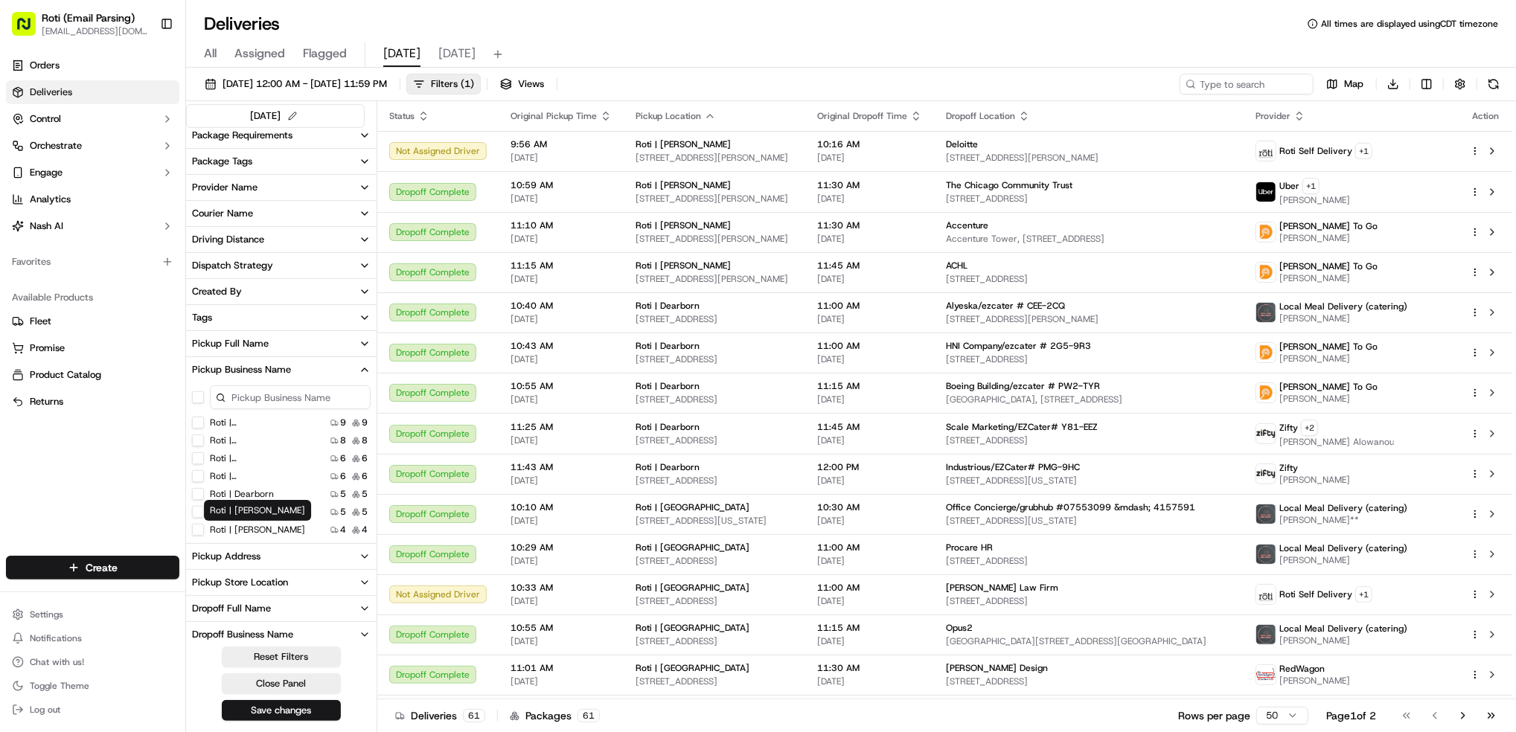
click at [255, 530] on label "Roti | [PERSON_NAME]" at bounding box center [257, 530] width 95 height 12
click at [204, 530] on Adams "Roti | [PERSON_NAME]" at bounding box center [198, 530] width 12 height 12
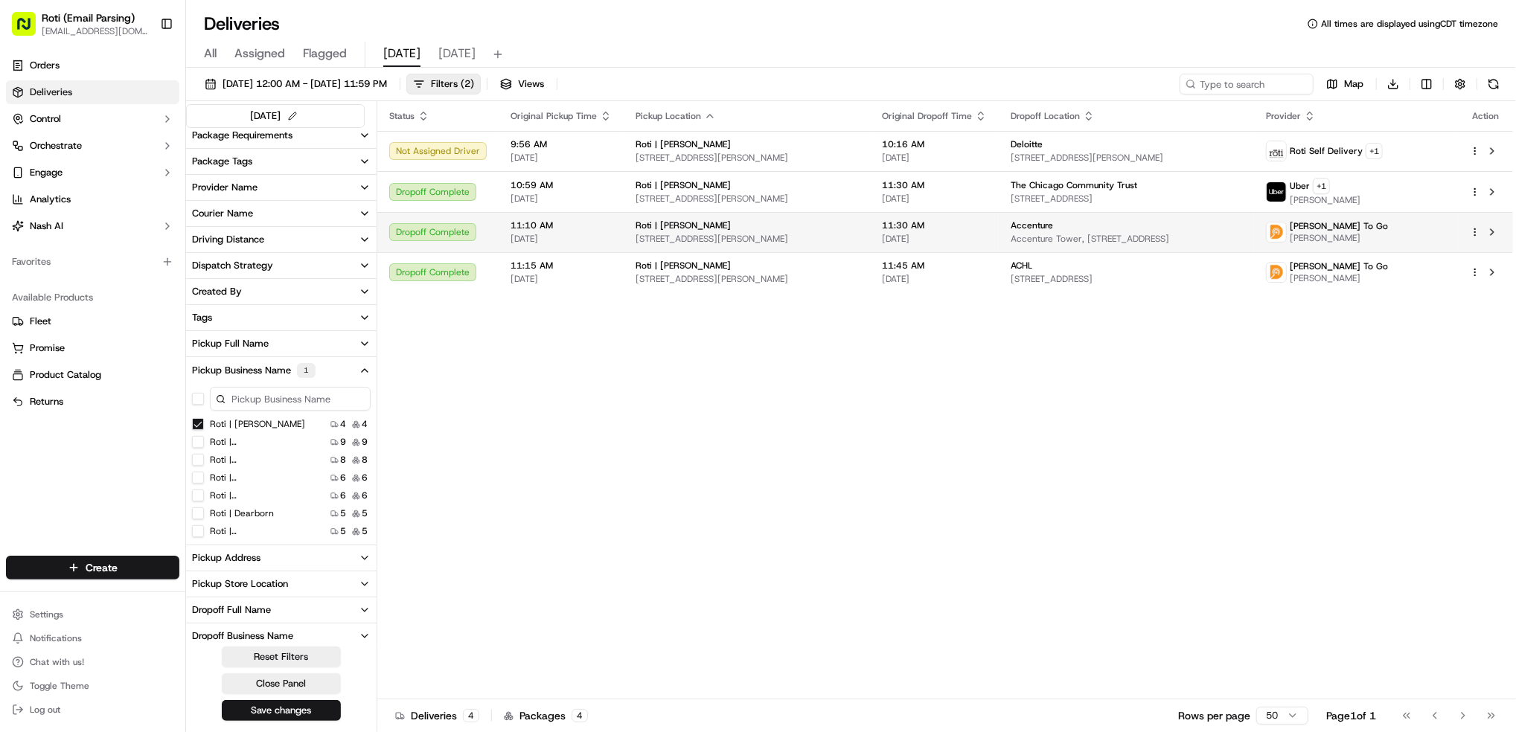
click at [1475, 232] on html "Roti (Email Parsing) jnavarro@roti.com Toggle Sidebar Orders Deliveries Control…" at bounding box center [758, 366] width 1516 height 732
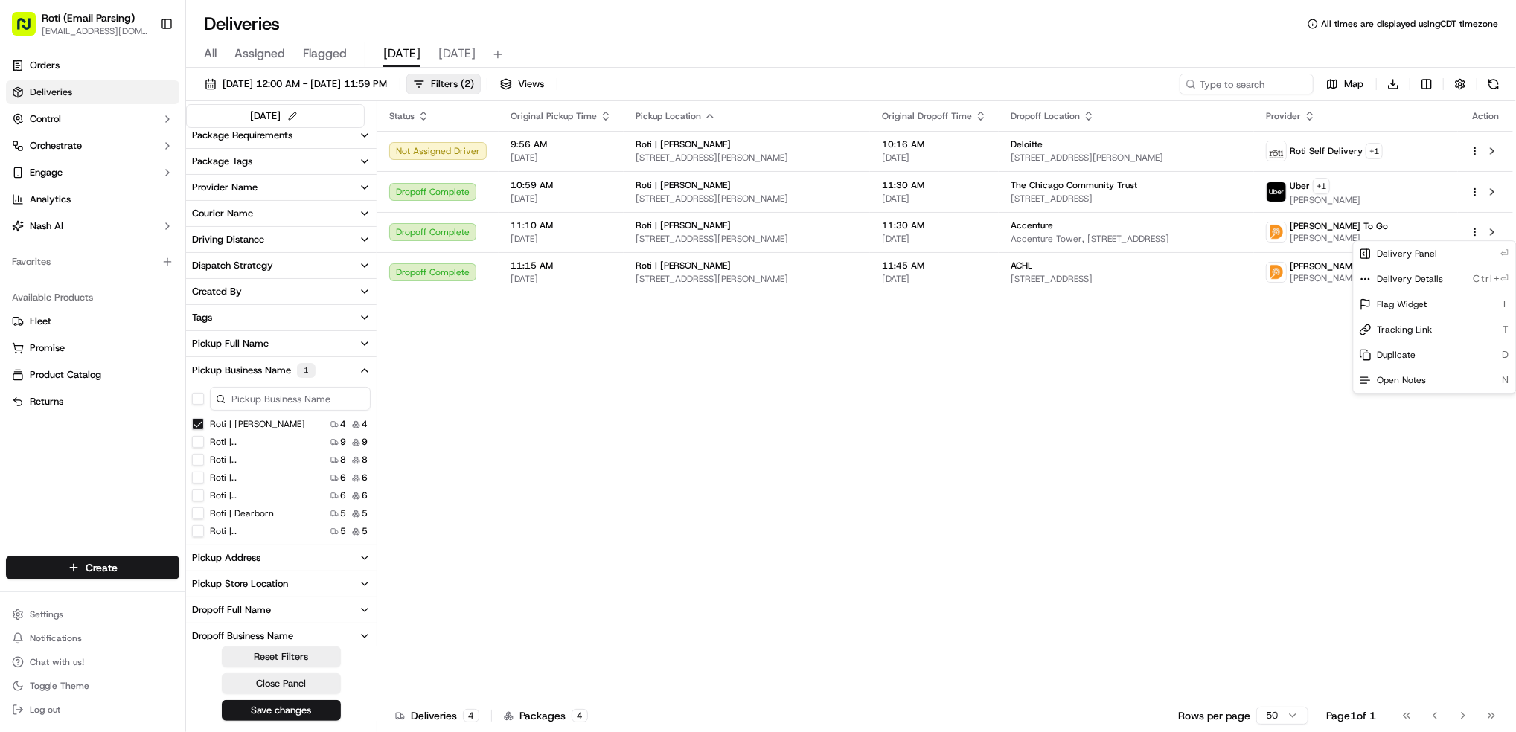
click at [1501, 233] on html "Roti (Email Parsing) jnavarro@roti.com Toggle Sidebar Orders Deliveries Control…" at bounding box center [758, 366] width 1516 height 732
click at [1501, 233] on button at bounding box center [1493, 232] width 18 height 18
click at [194, 427] on Adams "Roti | [PERSON_NAME]" at bounding box center [198, 424] width 12 height 12
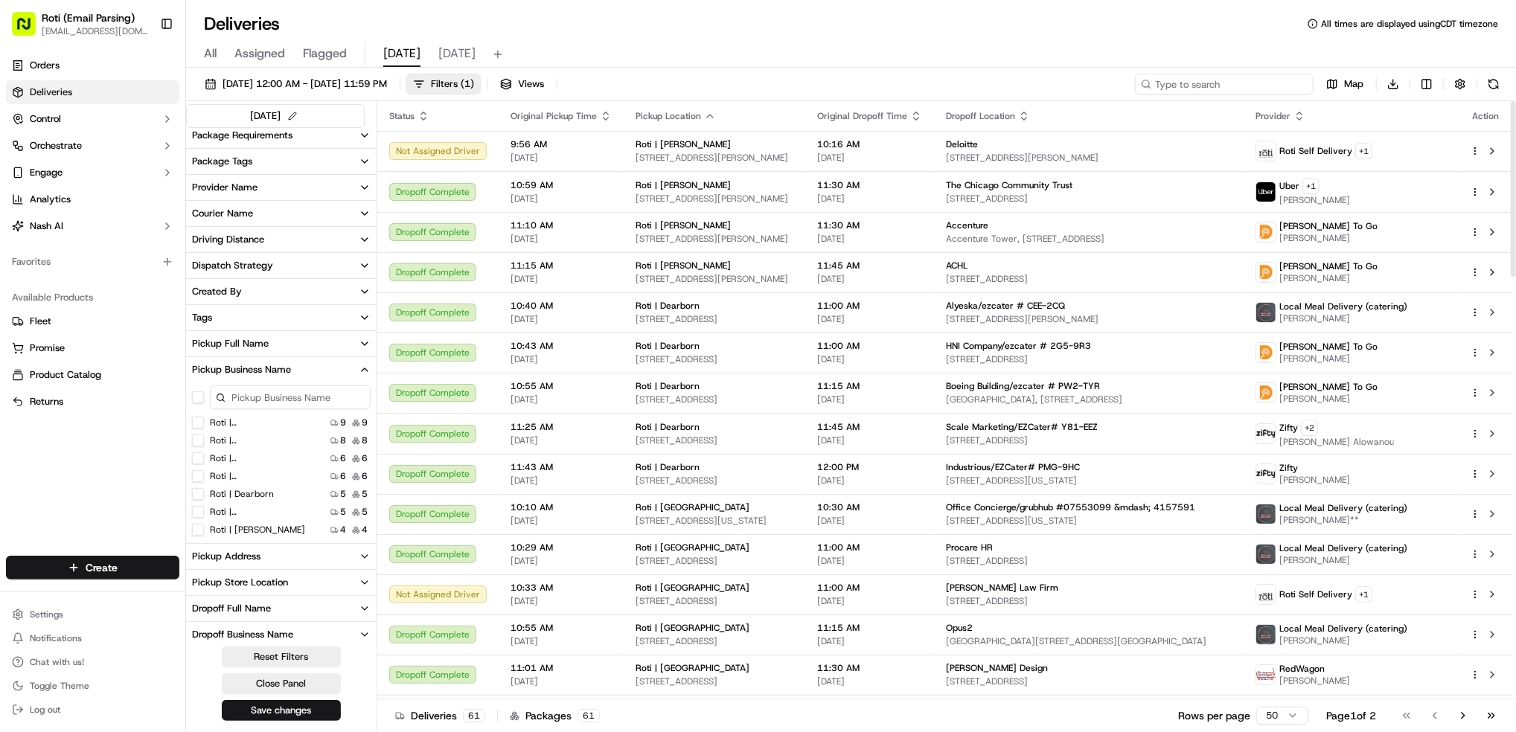
click at [1216, 84] on input at bounding box center [1224, 84] width 179 height 21
paste input "Owen Taylor/grub hub #31093109 &mdash; 7012952"
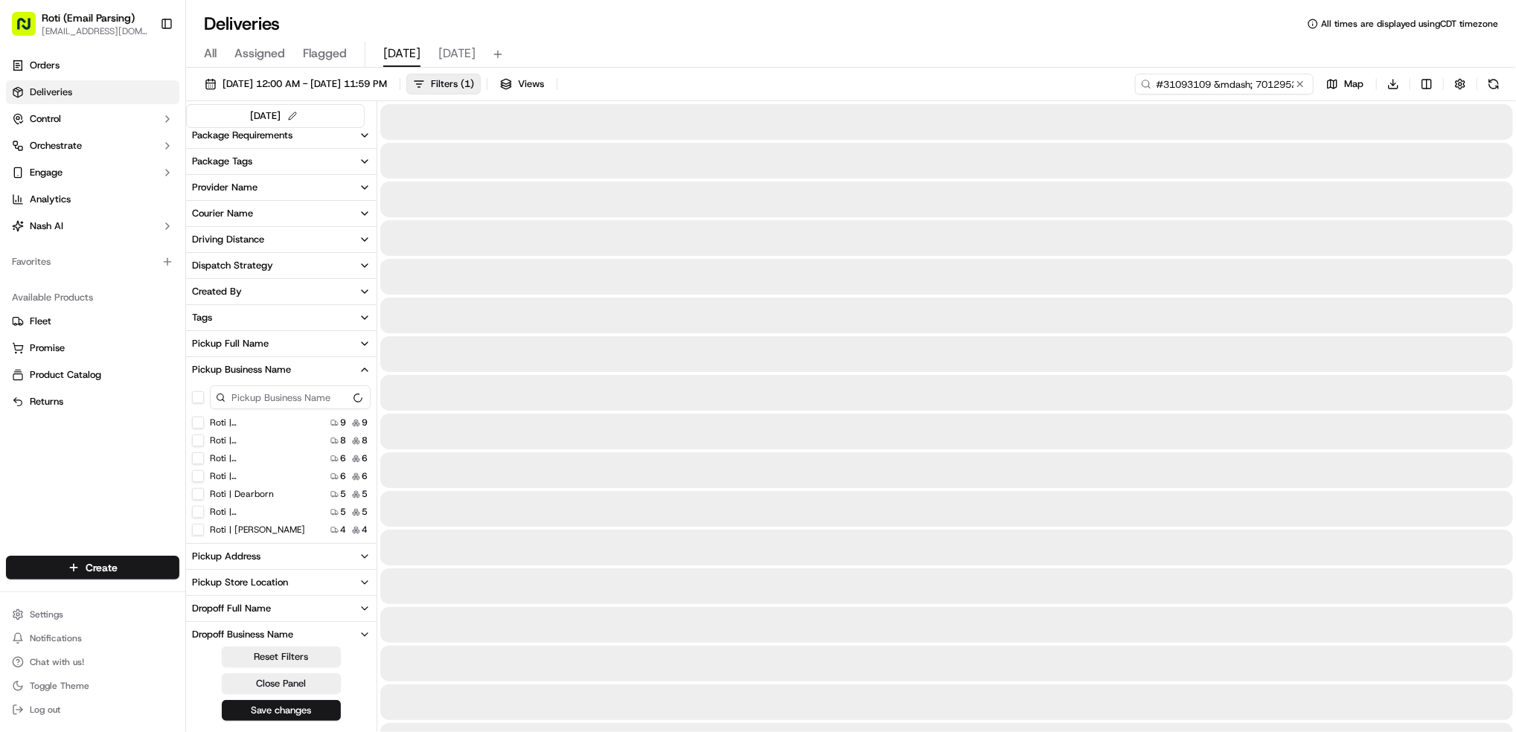
click at [1186, 81] on input "Owen Taylor/grub hub #31093109 &mdash; 7012952" at bounding box center [1224, 84] width 179 height 21
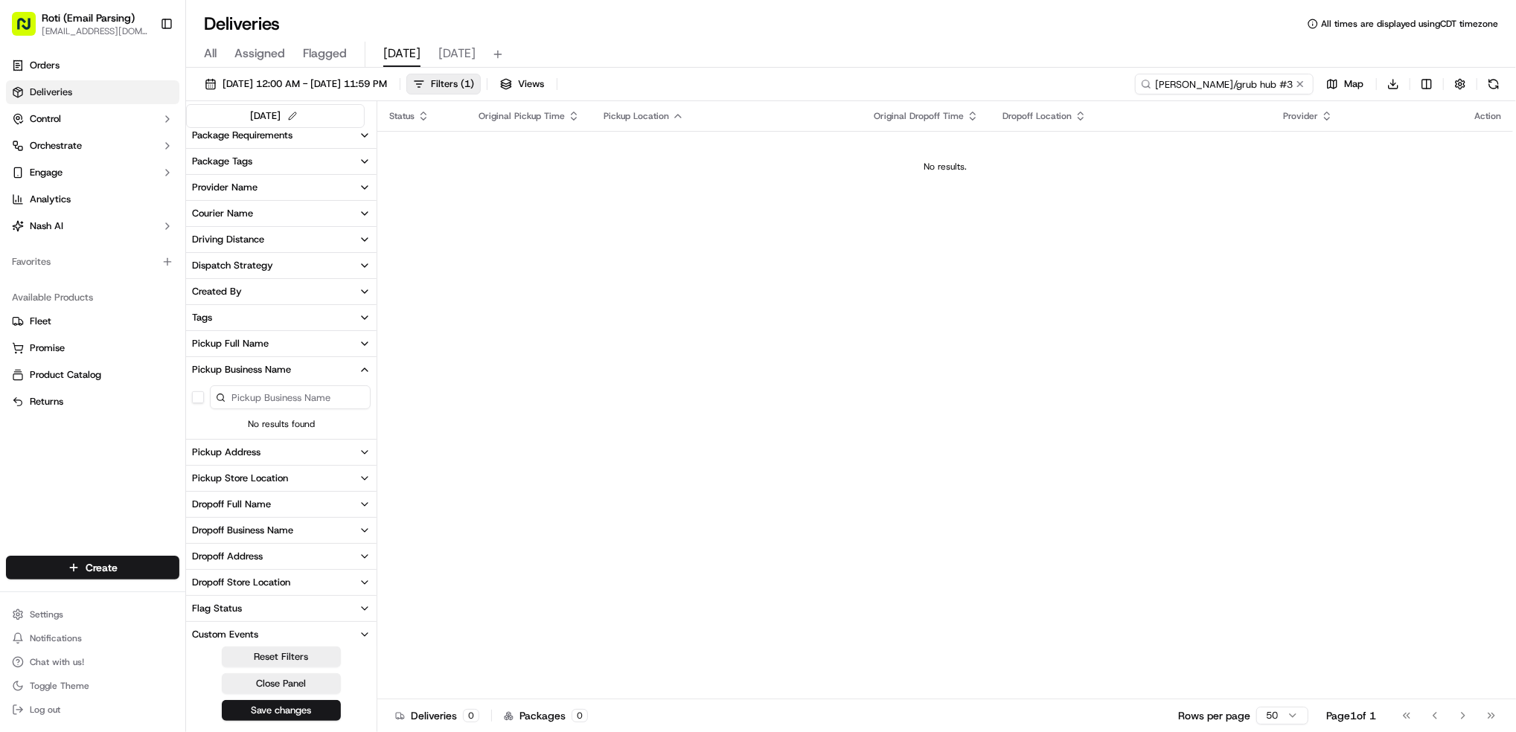
type input "Owen Taylor/grub hub #31093109 &mdash; 7012952"
click at [449, 54] on span "tomorrow" at bounding box center [456, 54] width 37 height 18
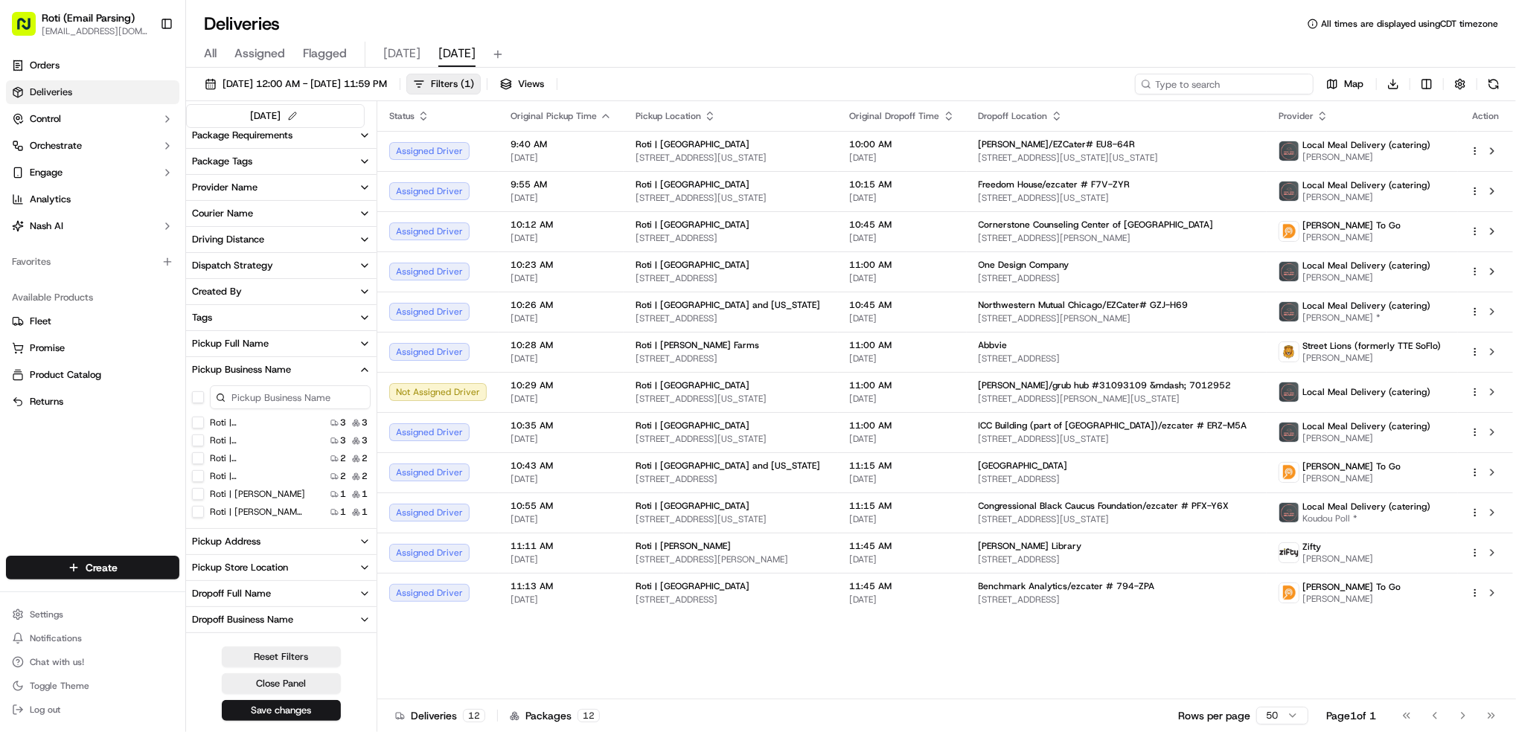
click at [1206, 90] on input at bounding box center [1224, 84] width 179 height 21
paste input "Owen Taylor/grub hub #31093109 &mdash; 7012952"
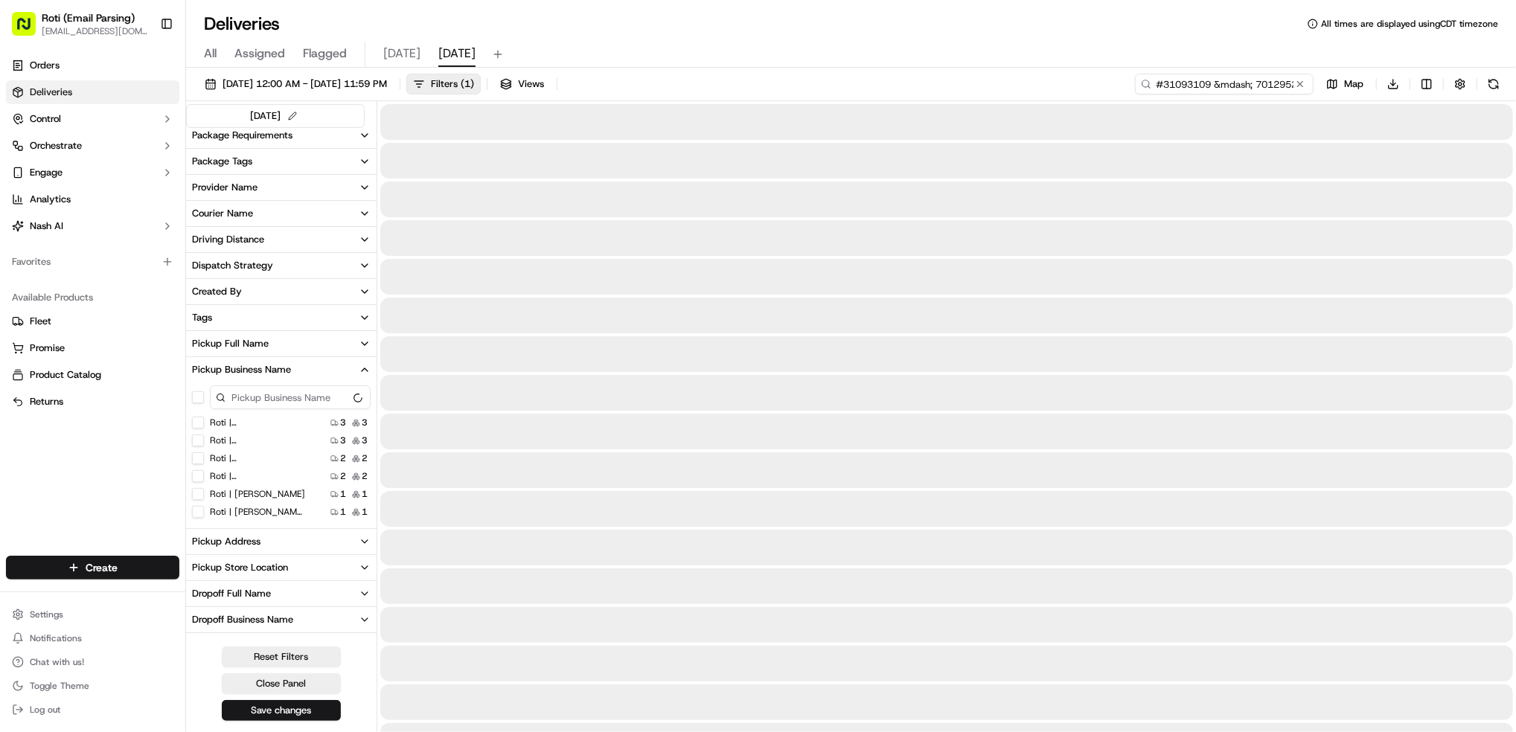
click at [1187, 81] on input "Owen Taylor/grub hub #31093109 &mdash; 7012952" at bounding box center [1224, 84] width 179 height 21
type input "Owen Taylor/grub hub #31093109 &mdash; 7012952"
